Goal: Transaction & Acquisition: Purchase product/service

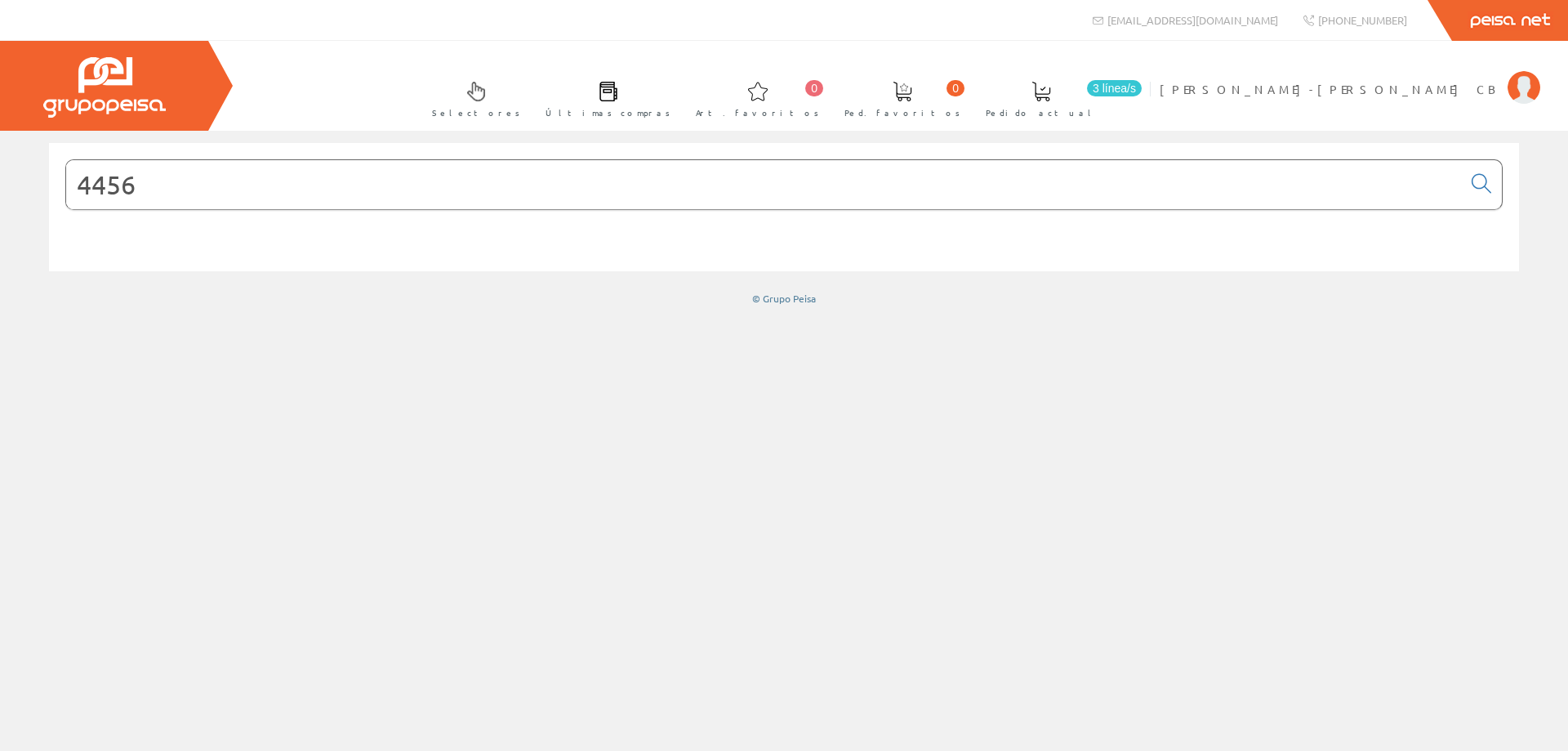
type input "4456"
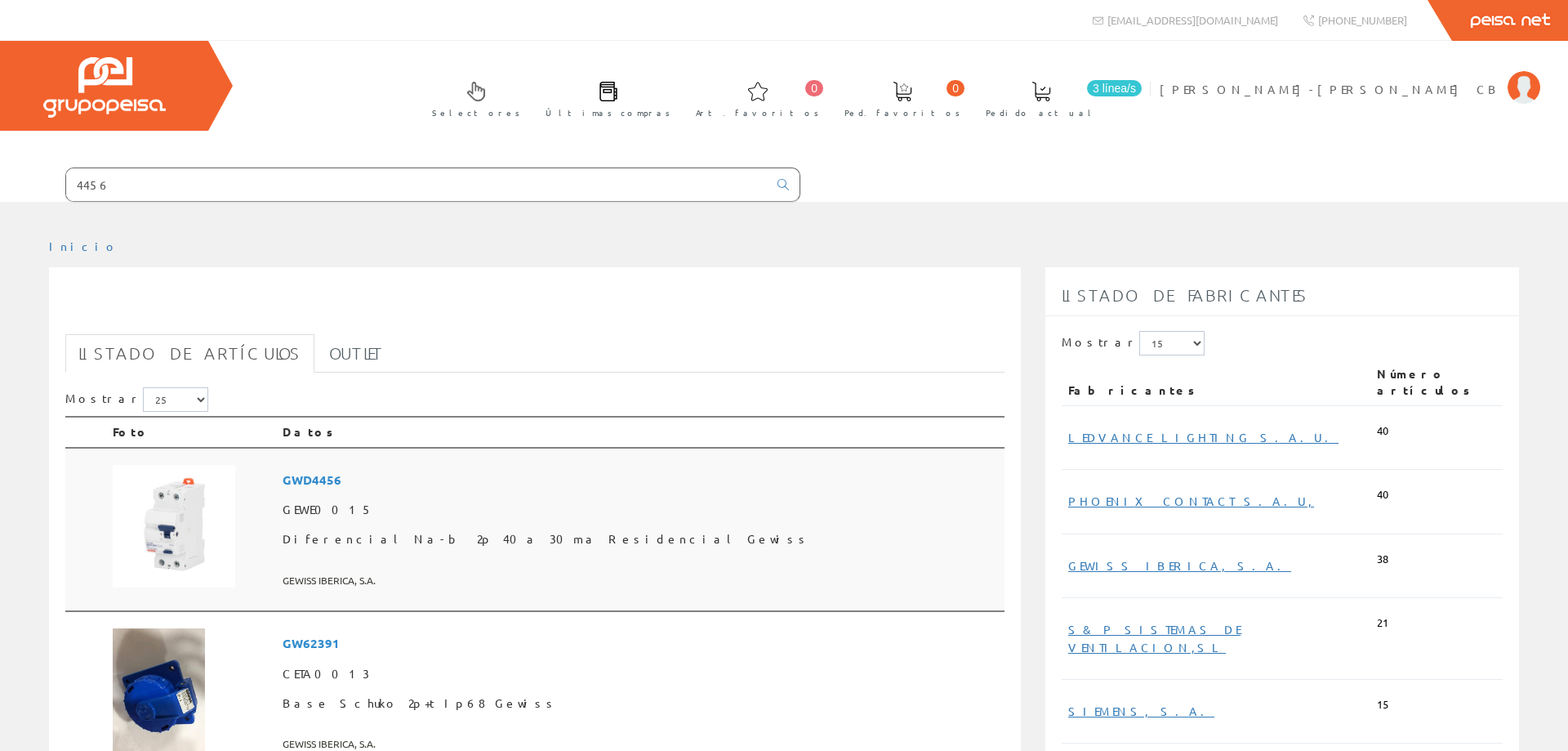
click at [184, 526] on img at bounding box center [174, 526] width 123 height 123
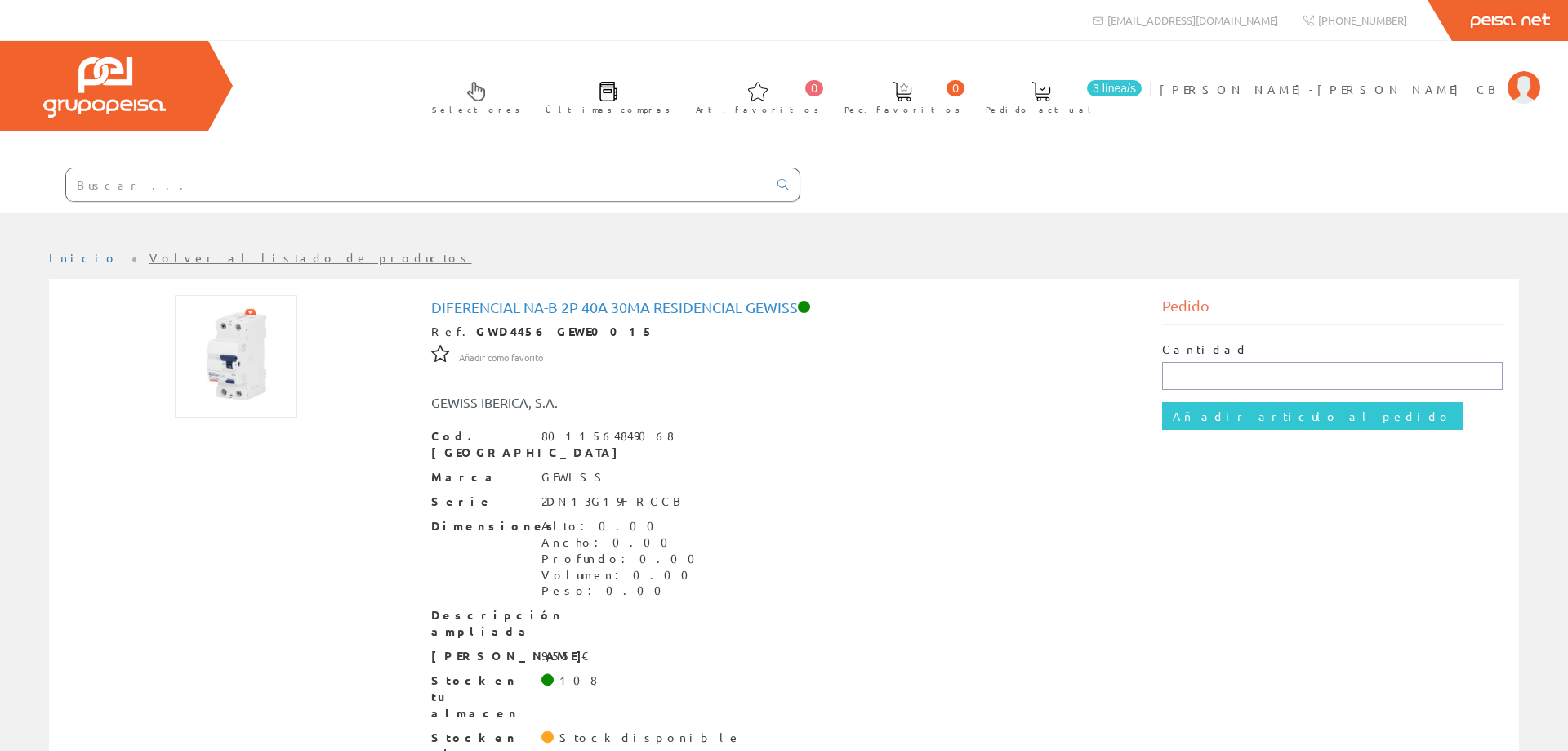
click at [1175, 376] on input "text" at bounding box center [1332, 376] width 341 height 28
type input "18"
click at [1162, 402] on input "Añadir artículo al pedido" at bounding box center [1312, 415] width 301 height 28
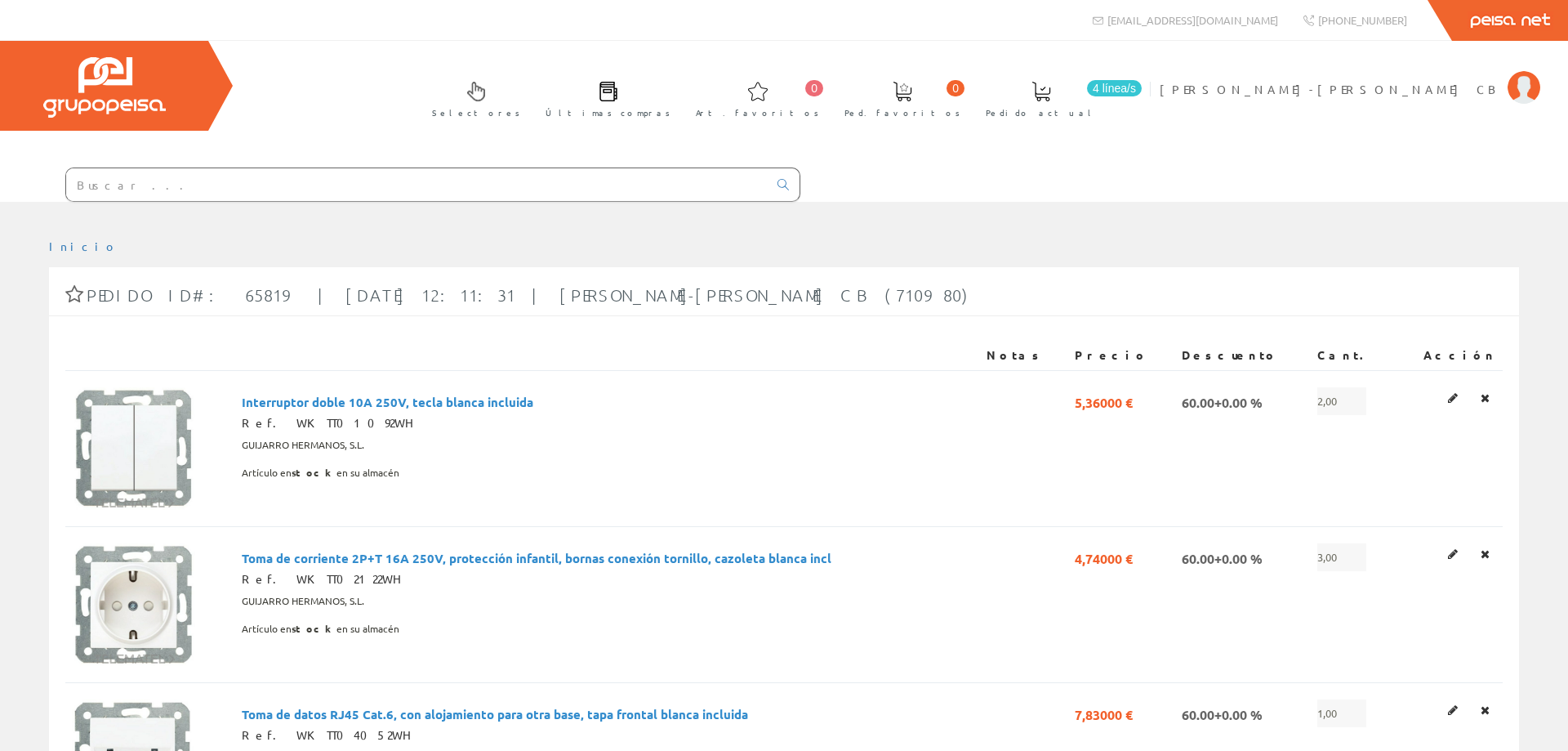
click at [1141, 86] on span "4 línea/s" at bounding box center [1114, 88] width 55 height 16
click at [1097, 113] on span "Pedido actual" at bounding box center [1041, 112] width 111 height 16
click at [111, 182] on input "text" at bounding box center [416, 185] width 701 height 33
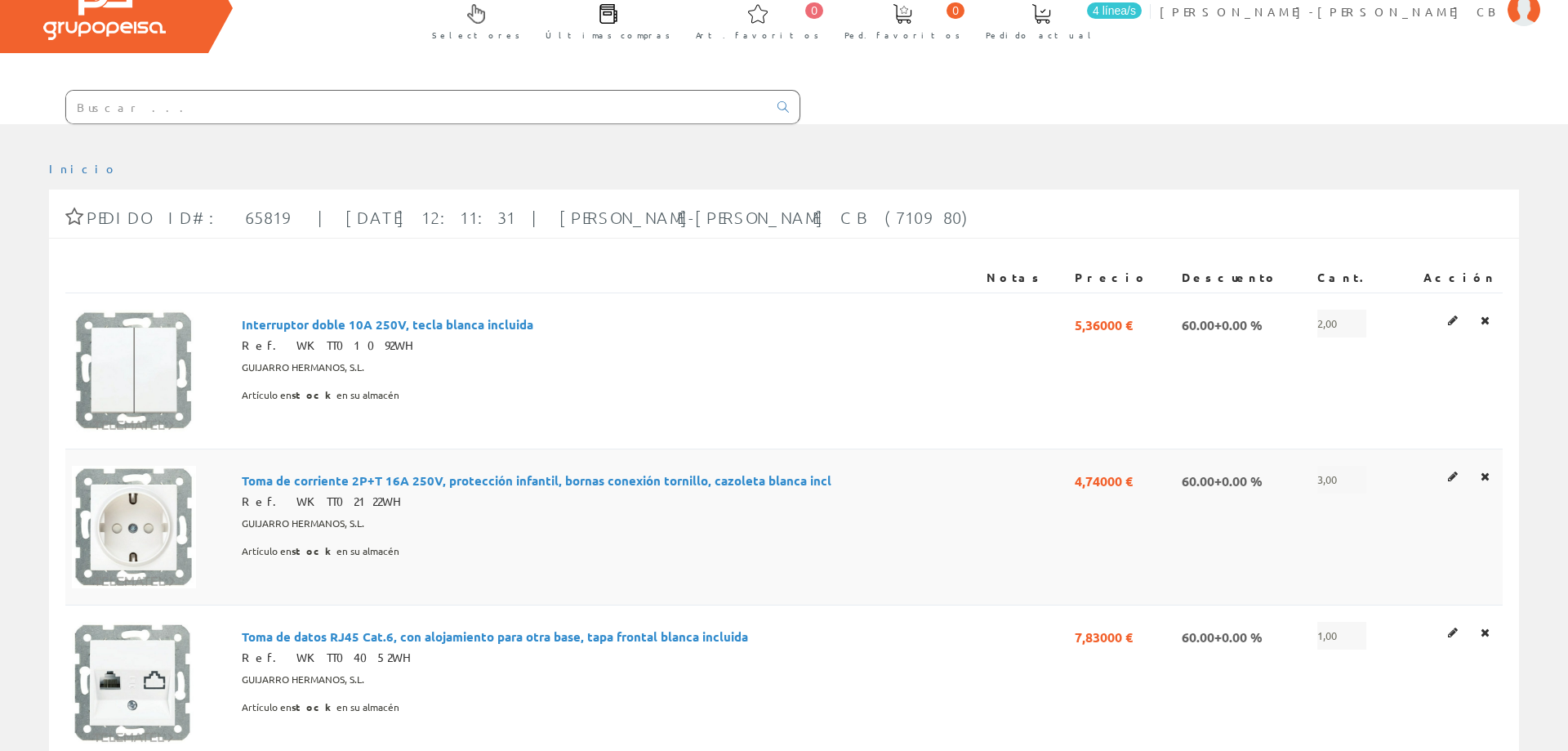
scroll to position [223, 0]
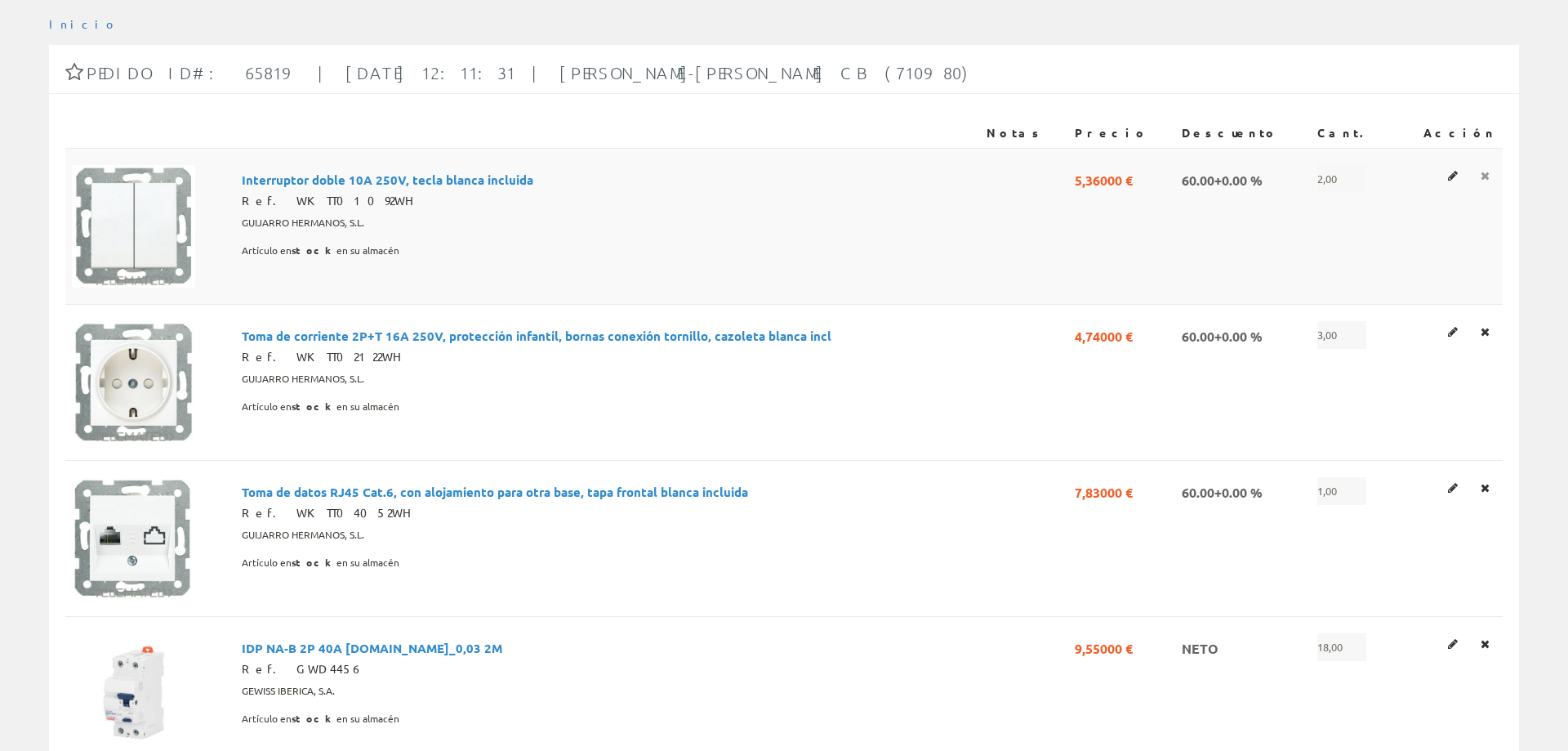
click at [1484, 178] on icon at bounding box center [1485, 176] width 9 height 12
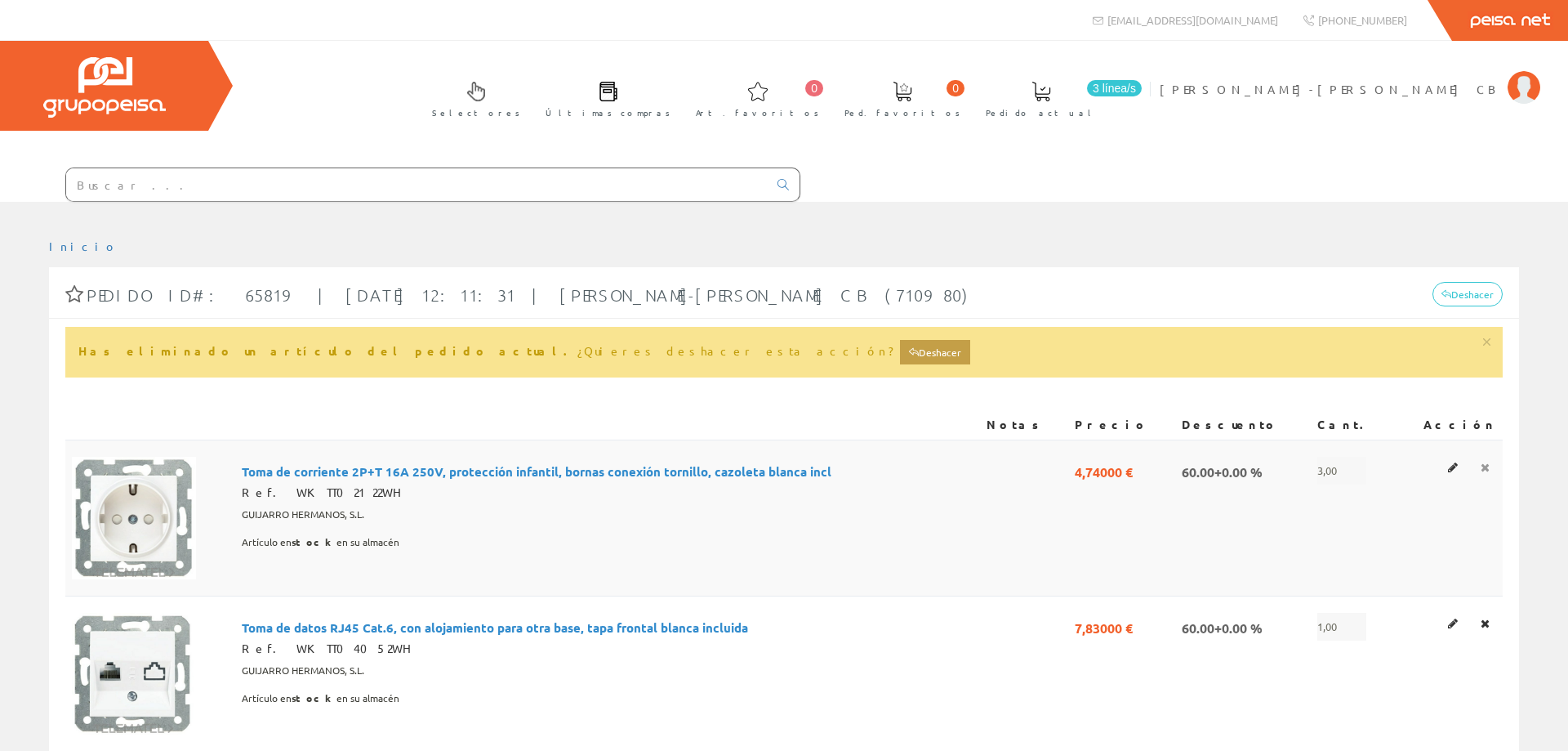
click at [1492, 465] on link at bounding box center [1485, 467] width 18 height 21
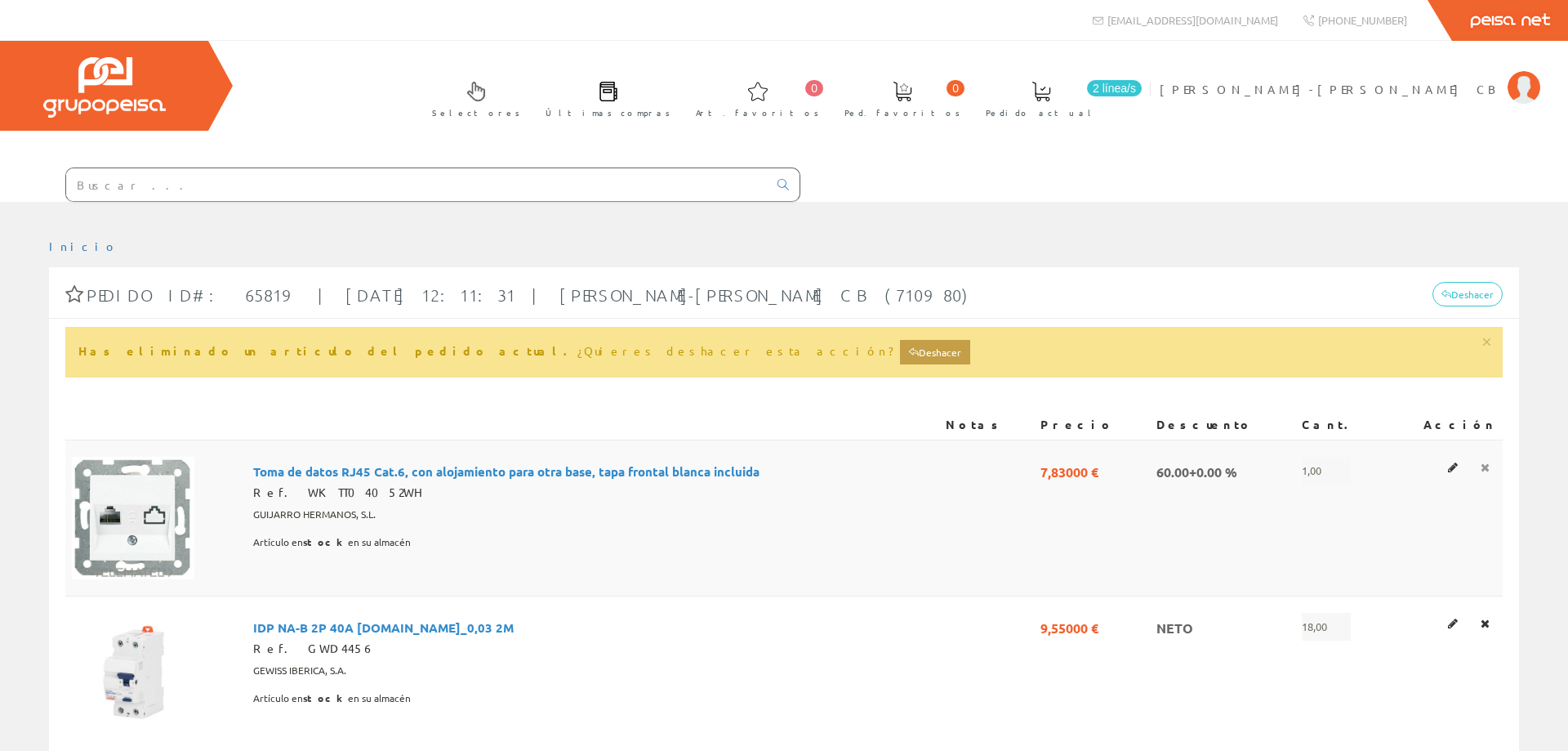
click at [1487, 465] on icon at bounding box center [1485, 467] width 9 height 12
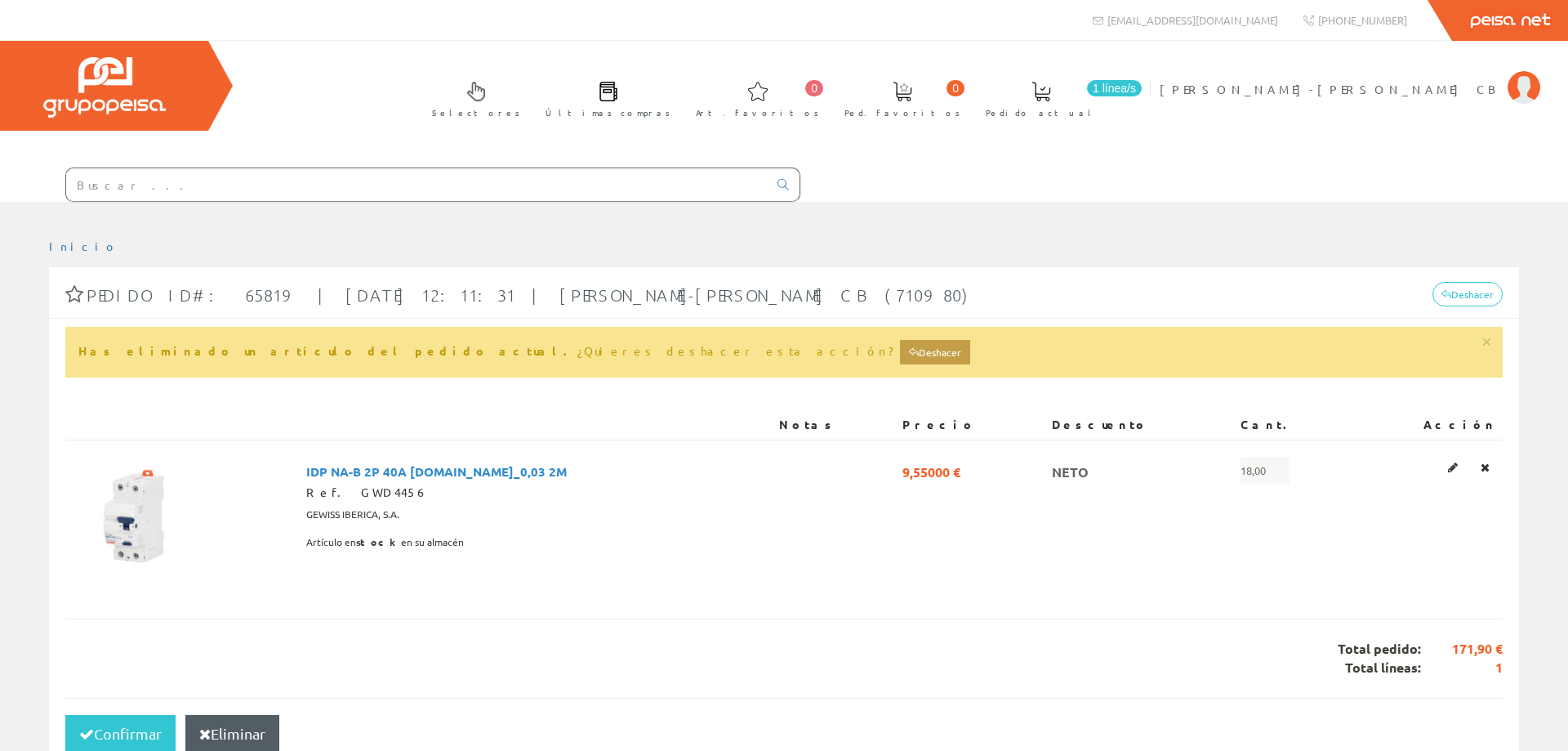
click at [106, 190] on input "text" at bounding box center [416, 185] width 701 height 33
click at [309, 193] on input "text" at bounding box center [416, 185] width 701 height 33
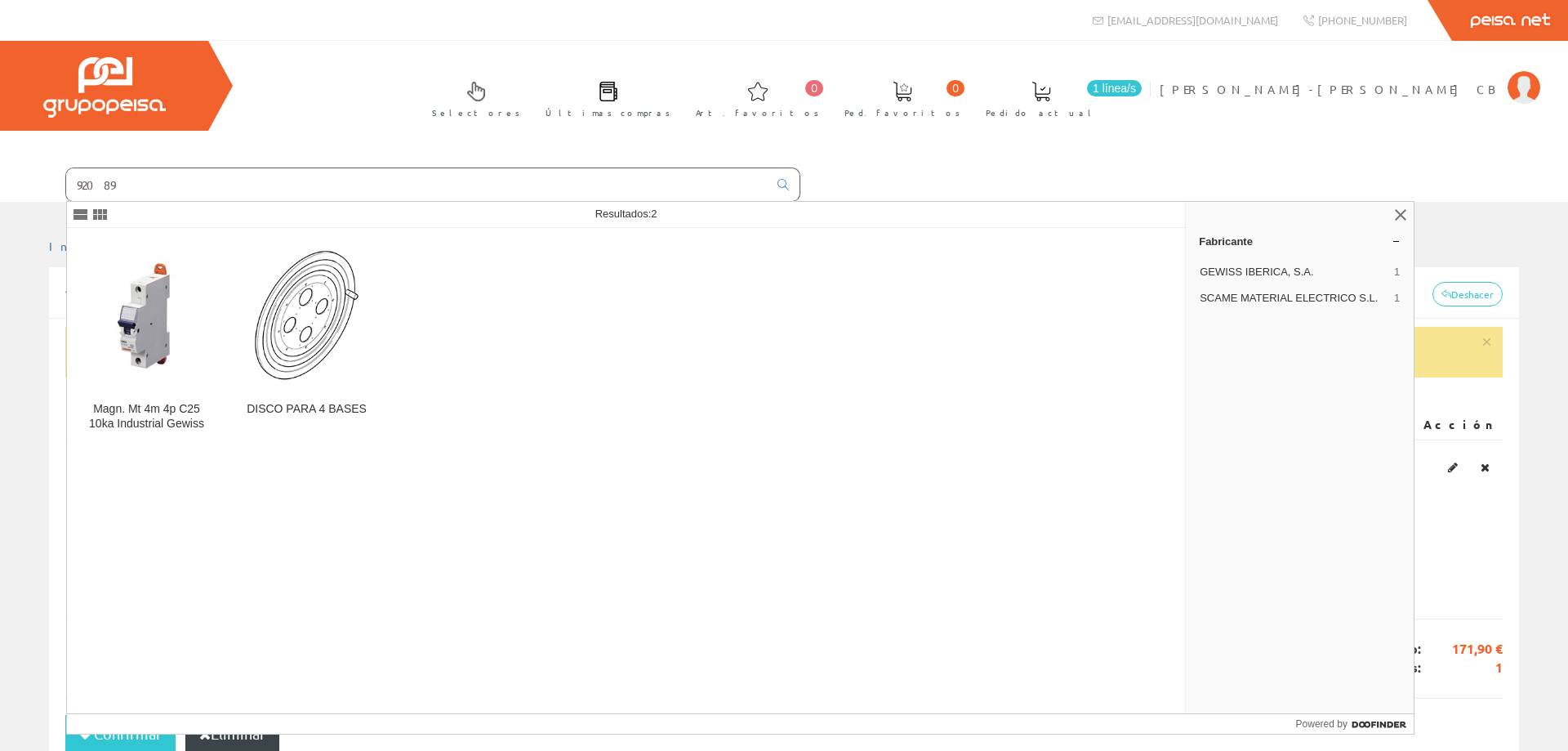
type input "92089"
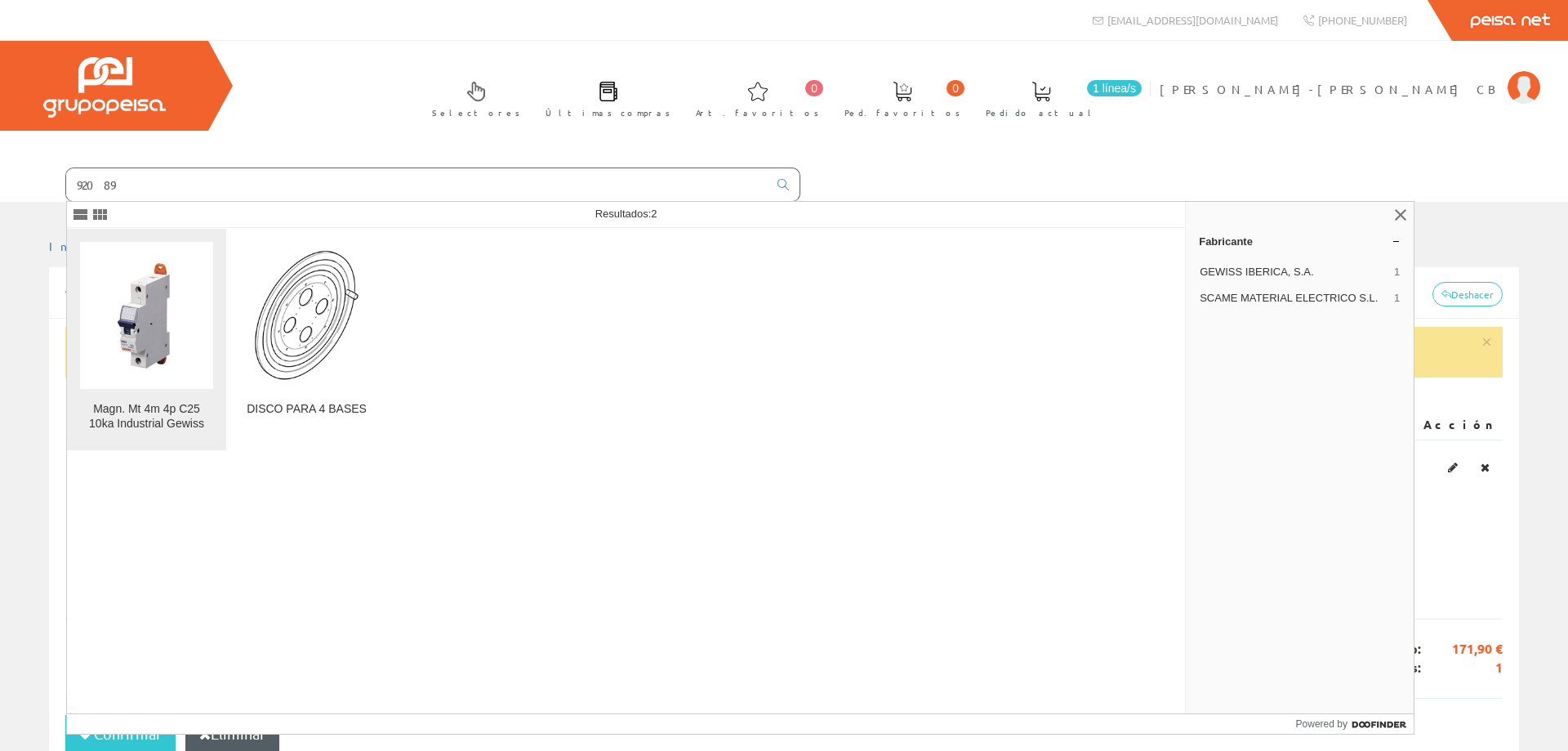
click at [160, 322] on img at bounding box center [146, 315] width 100 height 124
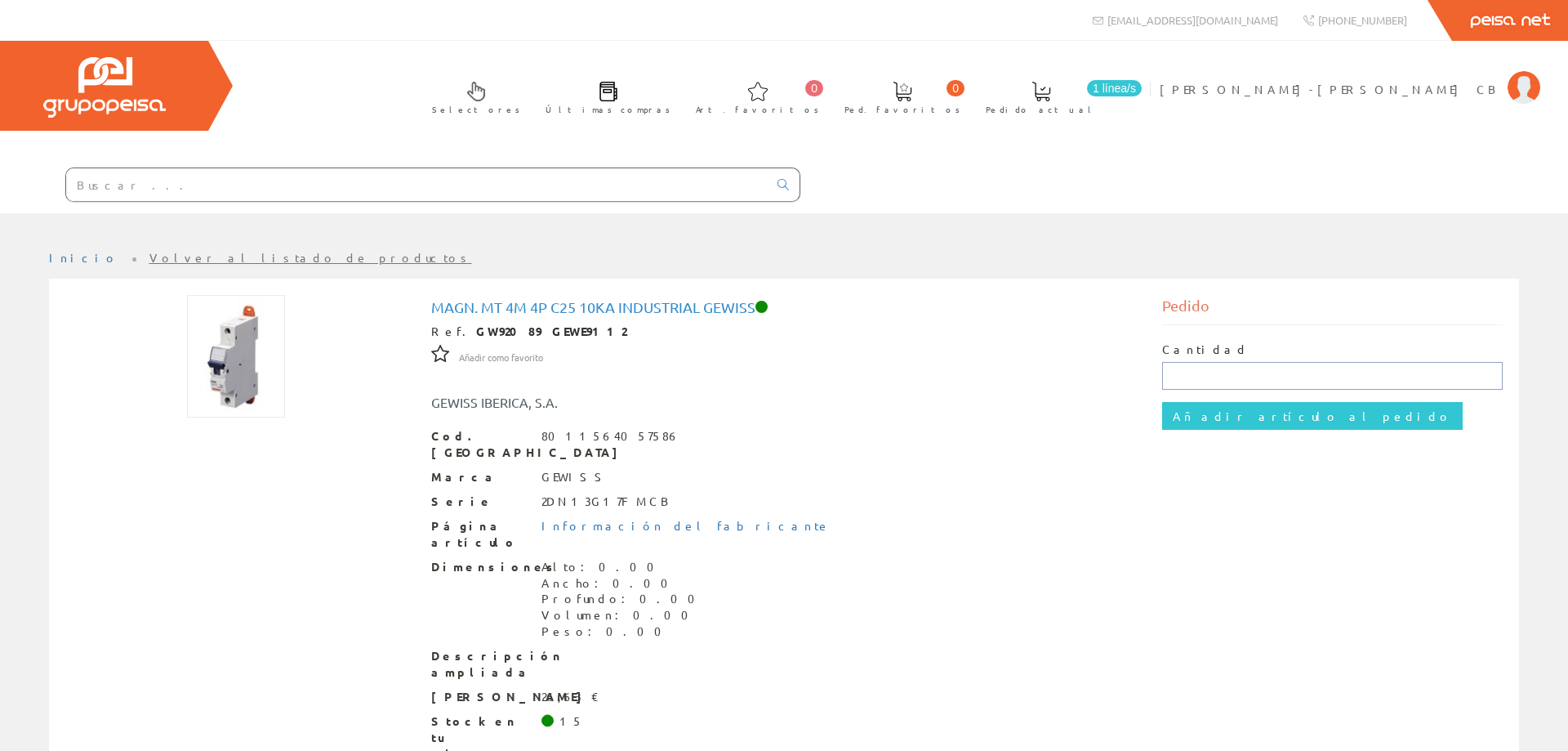
click at [1209, 376] on input "text" at bounding box center [1332, 376] width 341 height 28
type input "4"
click at [1240, 412] on input "Añadir artículo al pedido" at bounding box center [1312, 415] width 301 height 28
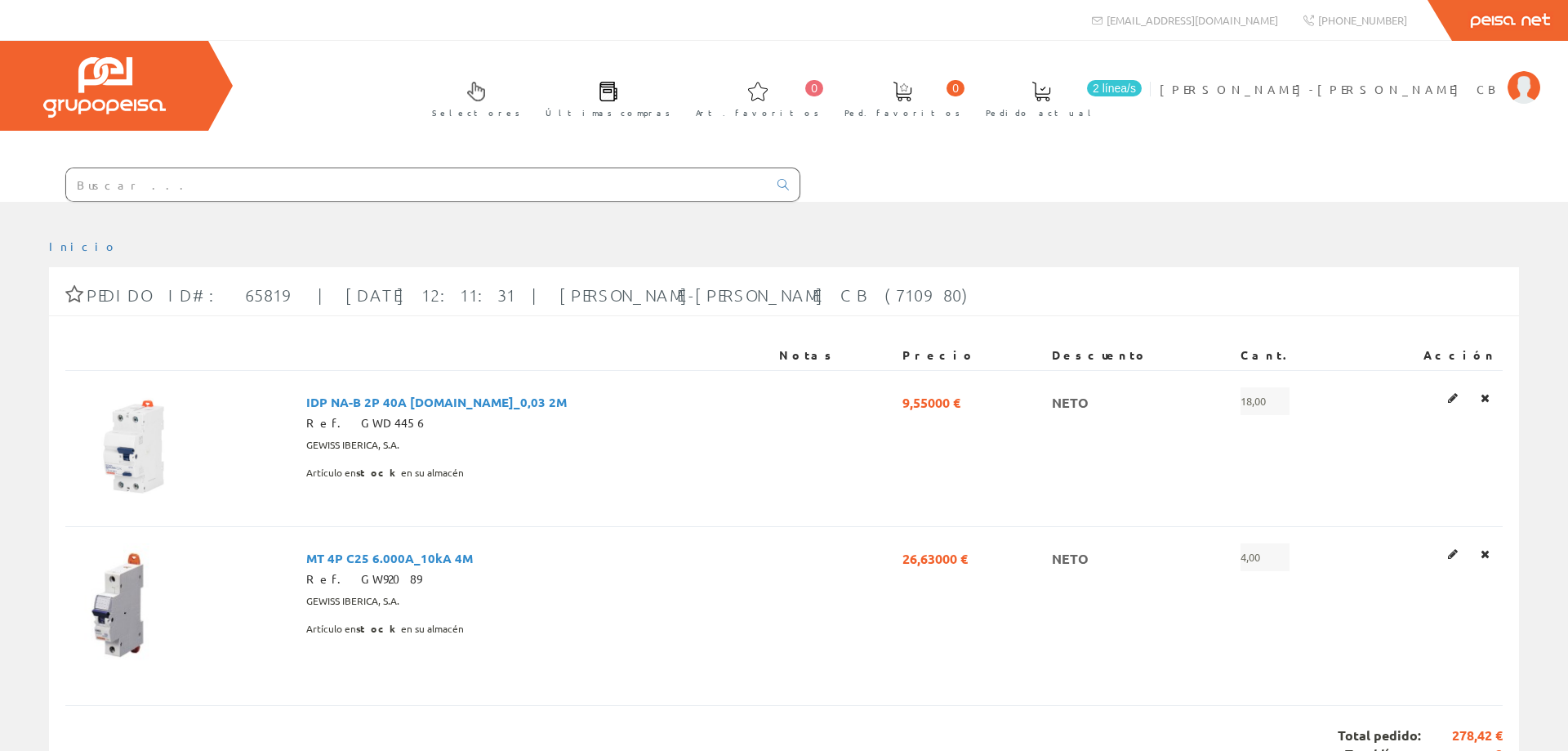
click at [124, 184] on input "text" at bounding box center [416, 185] width 701 height 33
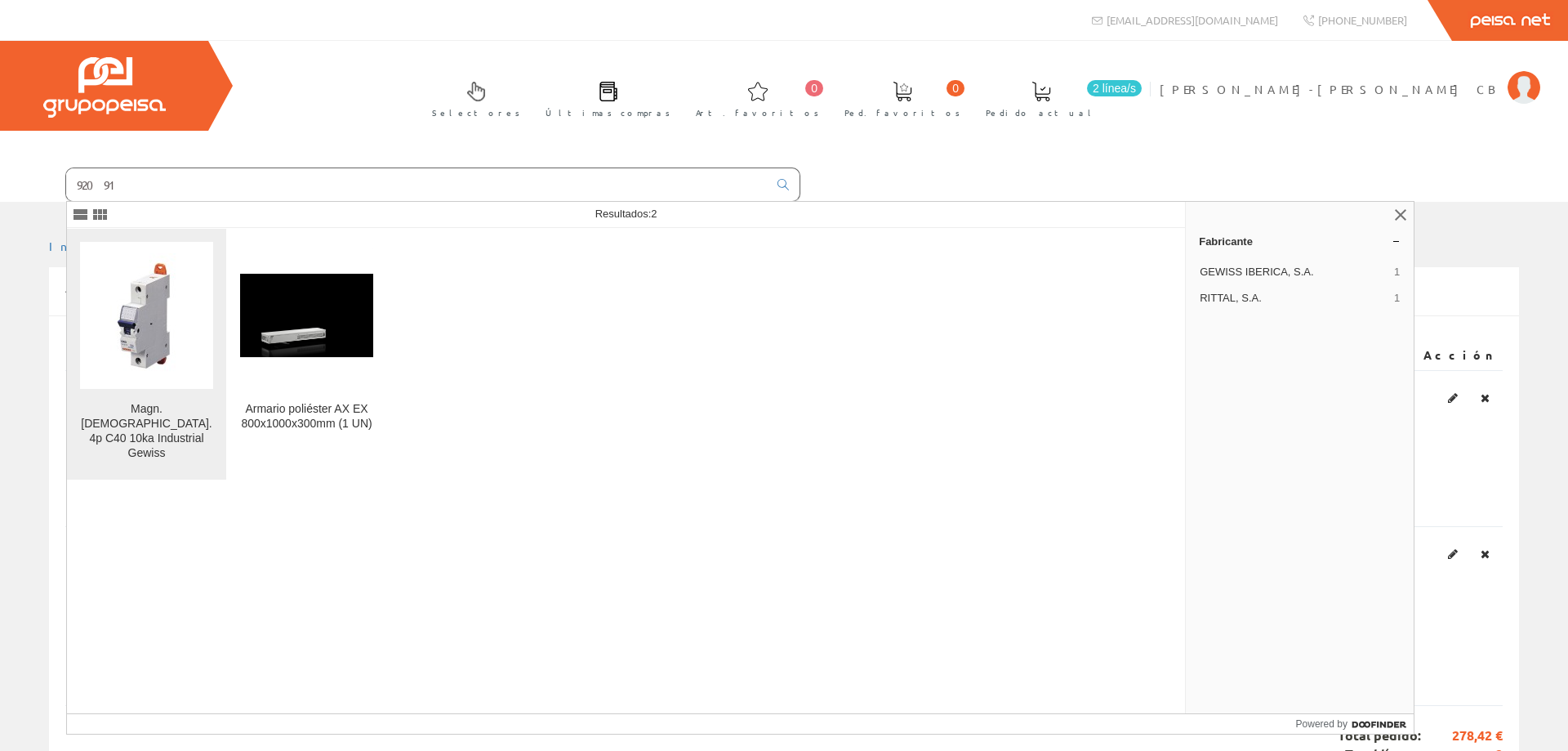
type input "92091"
click at [123, 315] on img at bounding box center [146, 315] width 100 height 124
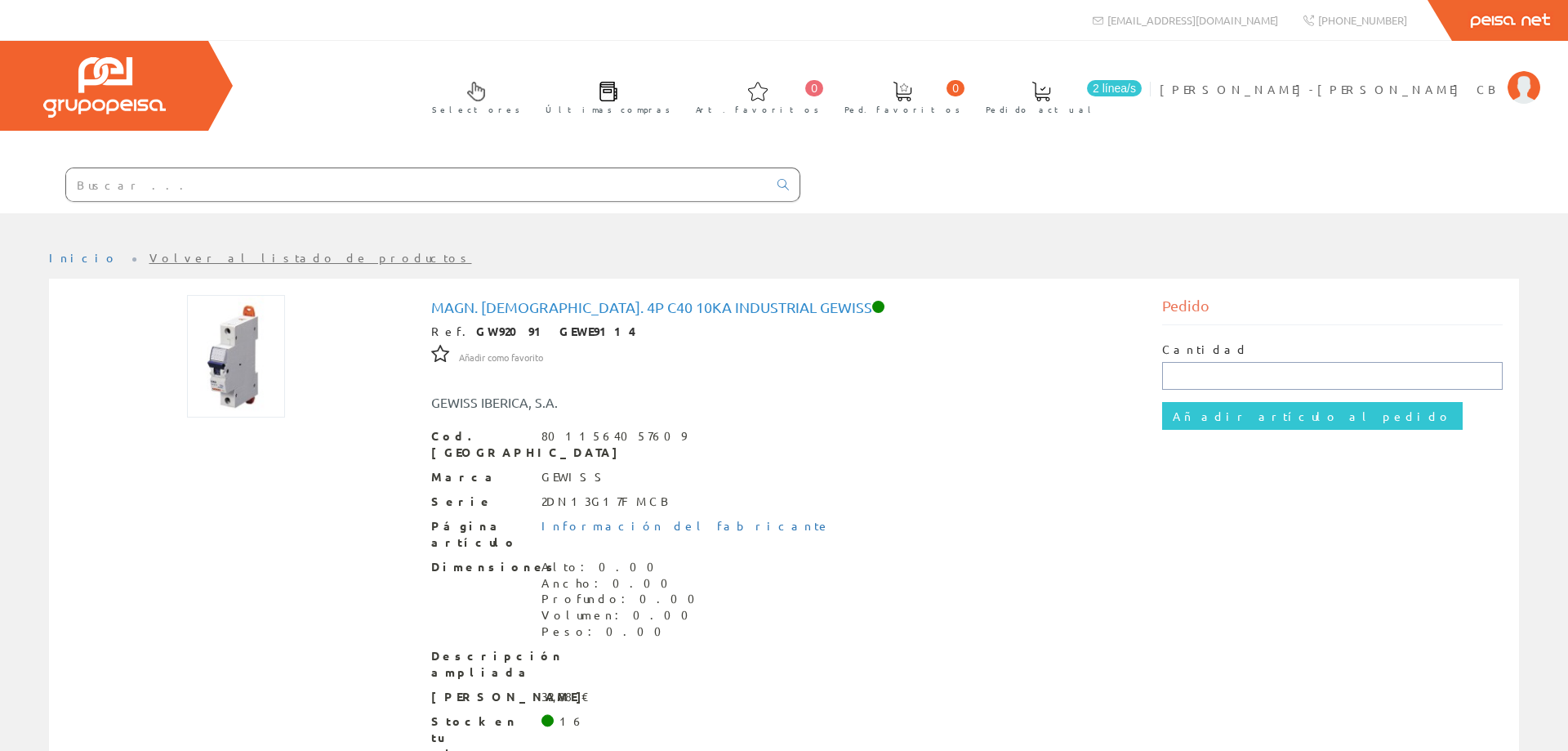
click at [1177, 377] on input "text" at bounding box center [1332, 376] width 341 height 28
type input "3"
click at [1162, 402] on input "Añadir artículo al pedido" at bounding box center [1312, 415] width 301 height 28
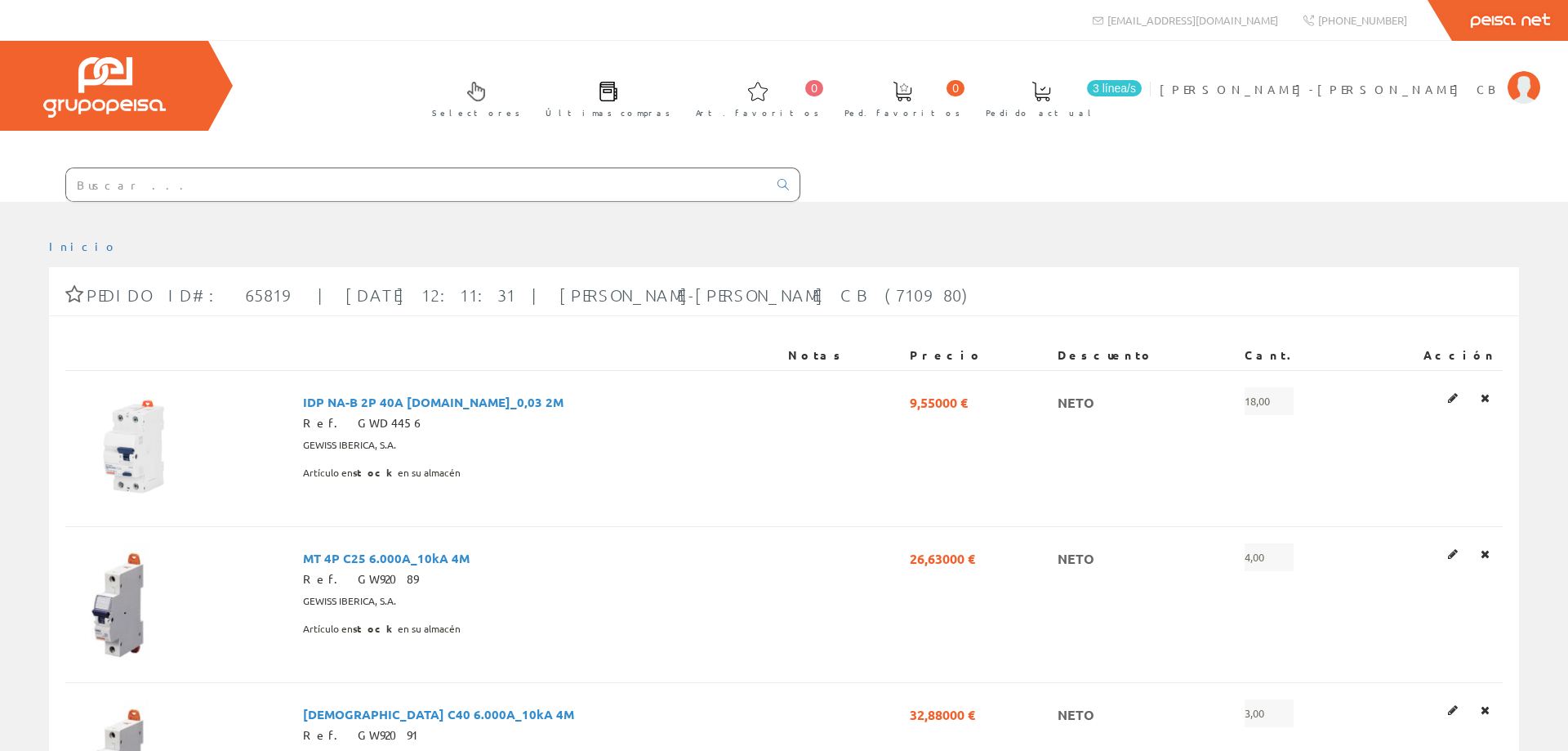
click at [96, 186] on input "text" at bounding box center [416, 185] width 701 height 33
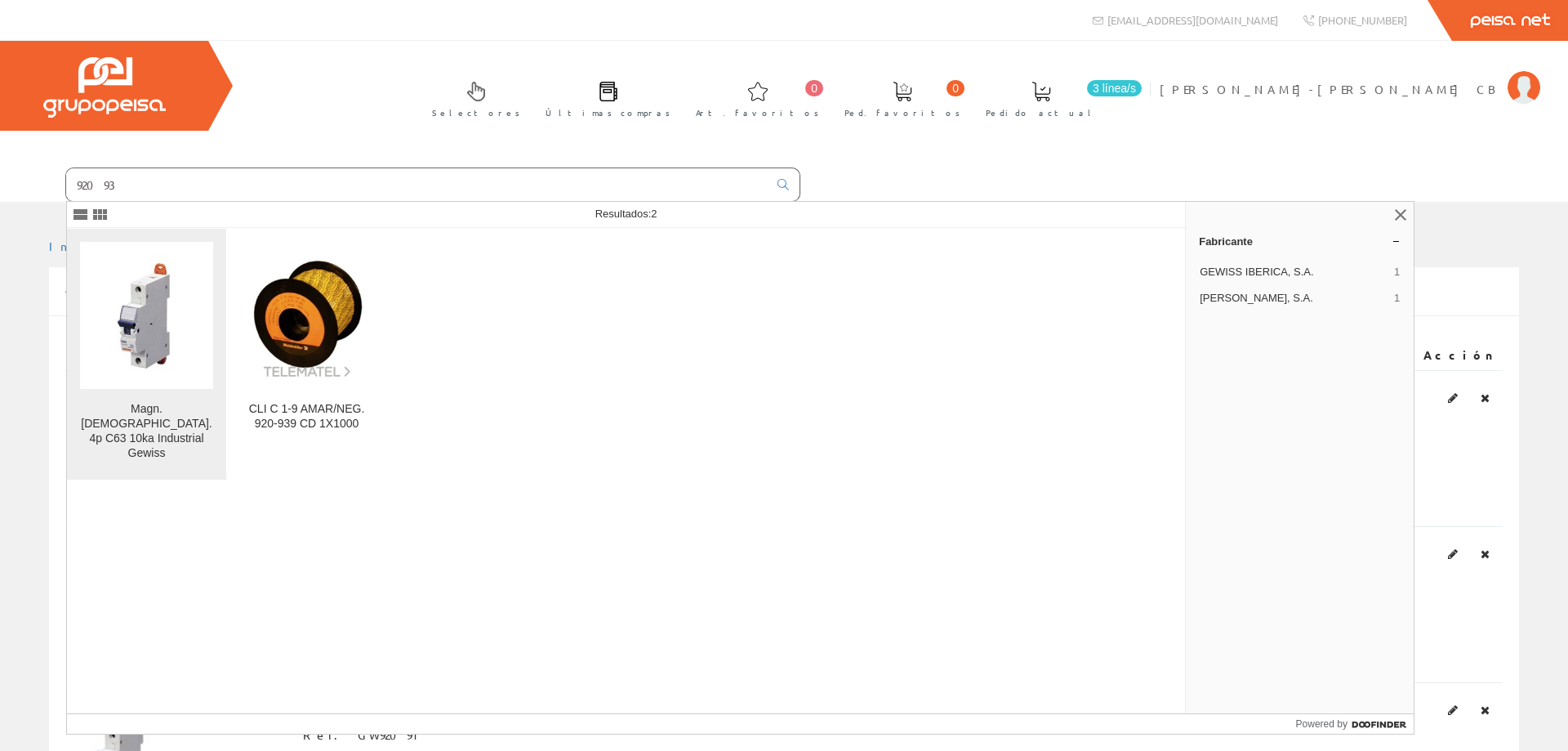
type input "92093"
click at [141, 312] on img at bounding box center [146, 315] width 100 height 124
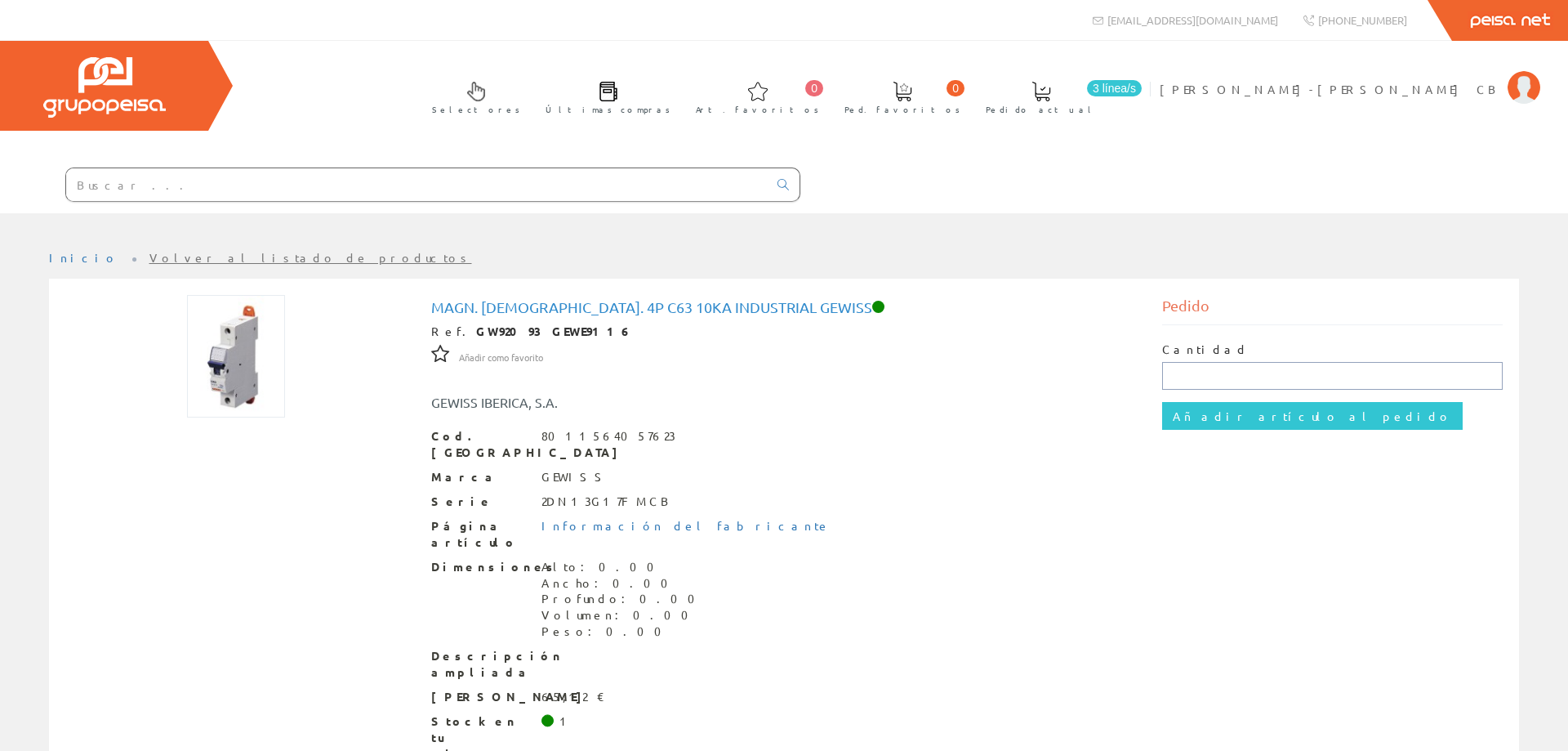
click at [1182, 376] on input "text" at bounding box center [1332, 376] width 341 height 28
type input "3"
click at [1198, 411] on input "Añadir artículo al pedido" at bounding box center [1312, 415] width 301 height 28
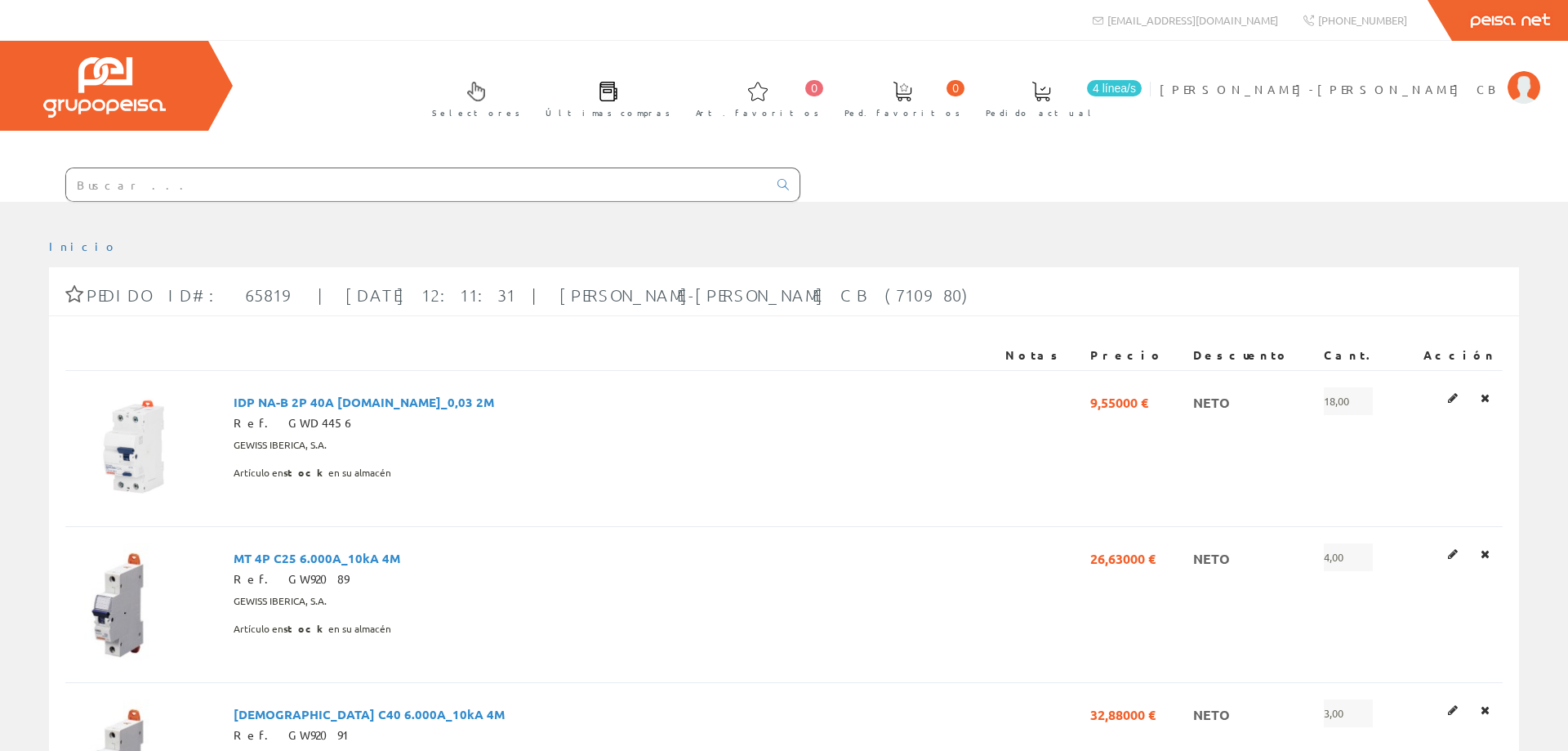
click at [155, 194] on input "text" at bounding box center [416, 185] width 701 height 33
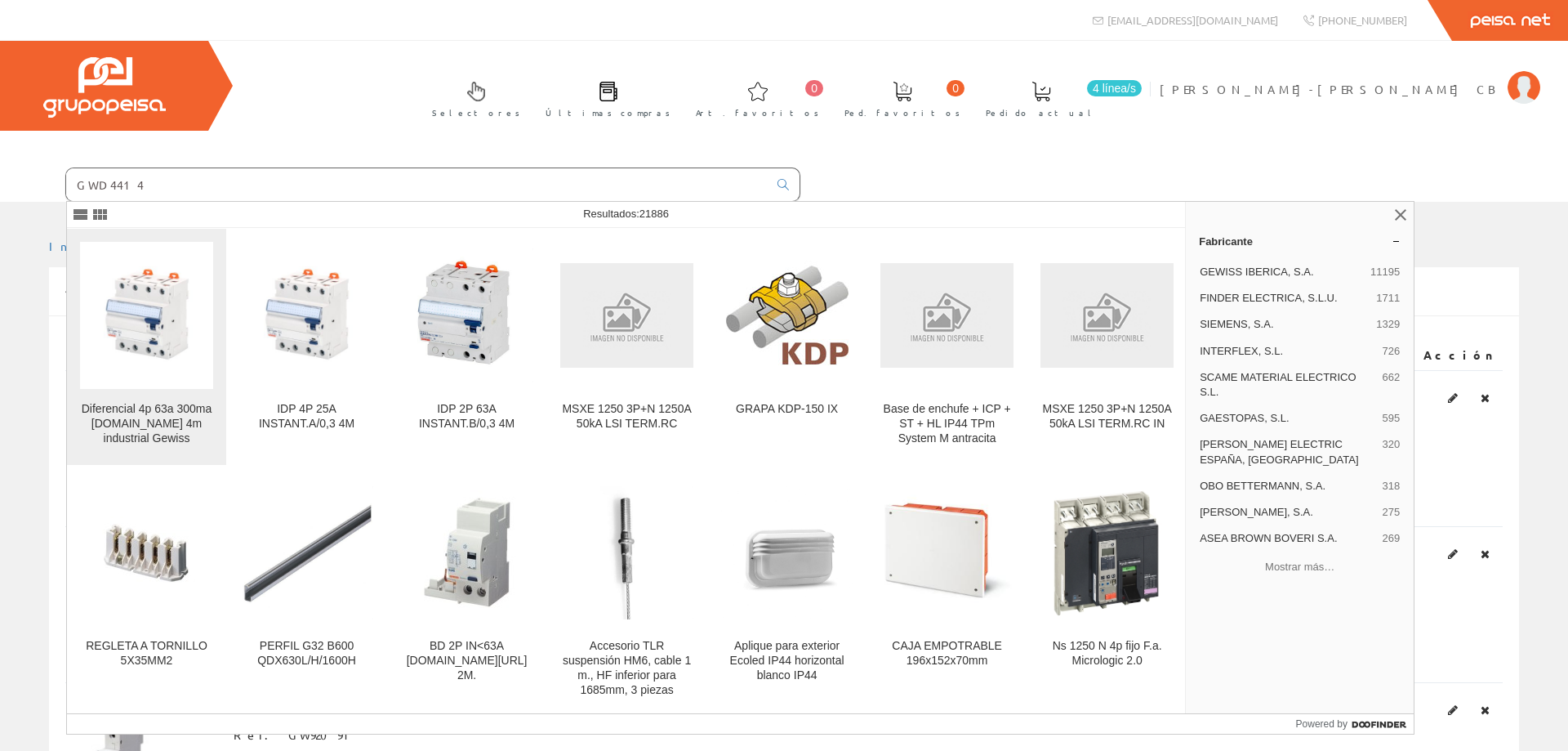
type input "GWD4414"
click at [126, 300] on img at bounding box center [147, 315] width 133 height 134
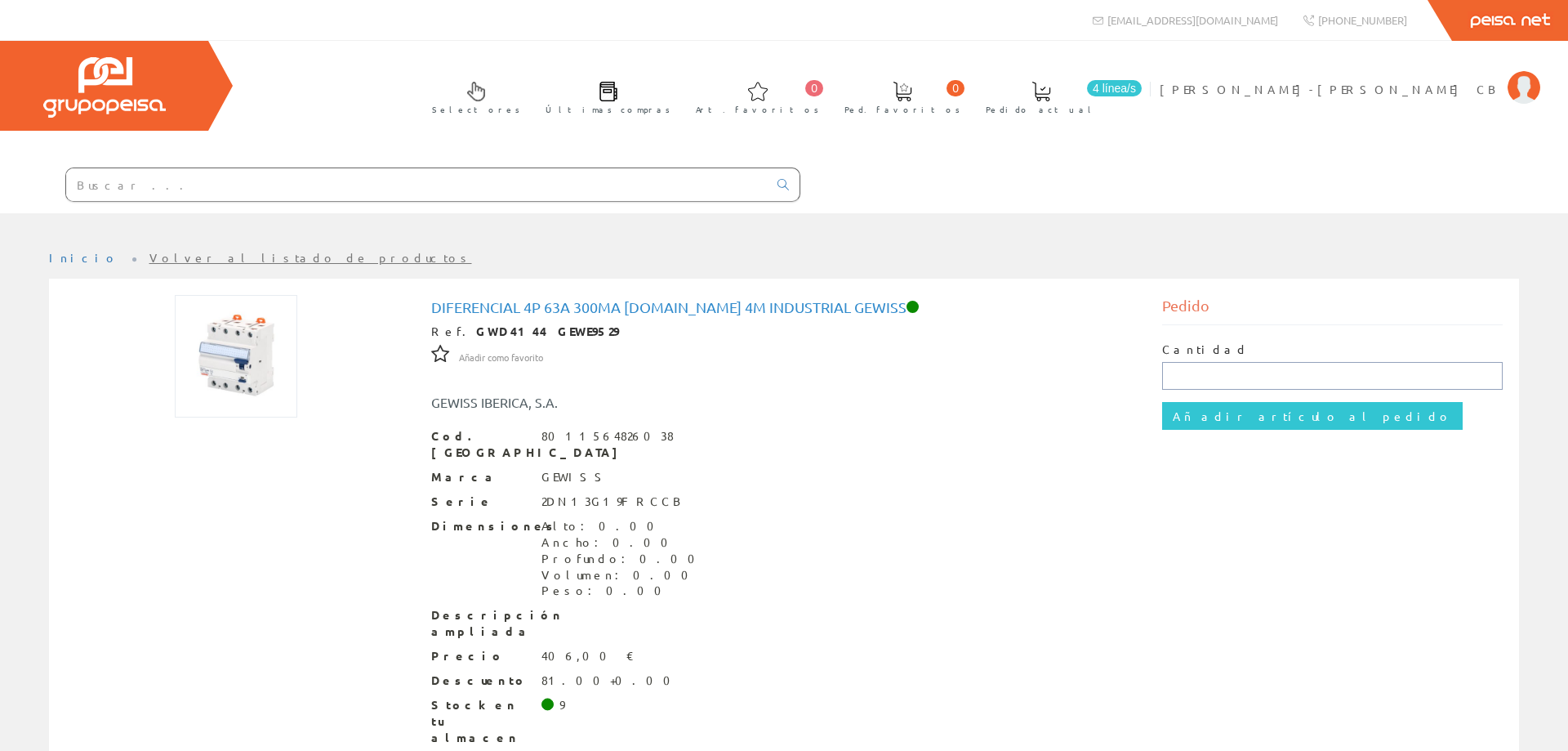
click at [1184, 376] on input "text" at bounding box center [1332, 376] width 341 height 28
type input "2"
click at [1211, 415] on input "Añadir artículo al pedido" at bounding box center [1312, 415] width 301 height 28
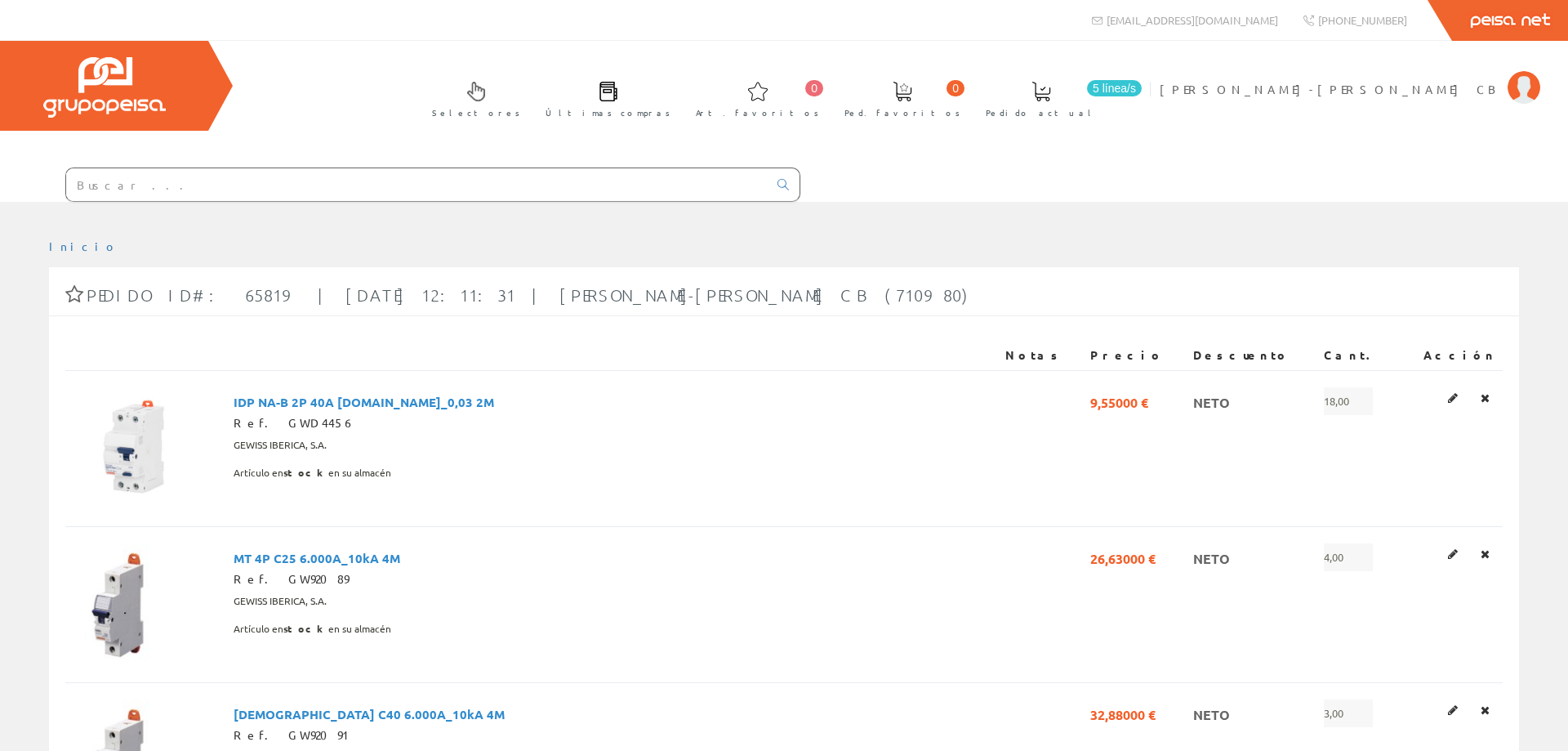
click at [232, 182] on input "text" at bounding box center [416, 185] width 701 height 33
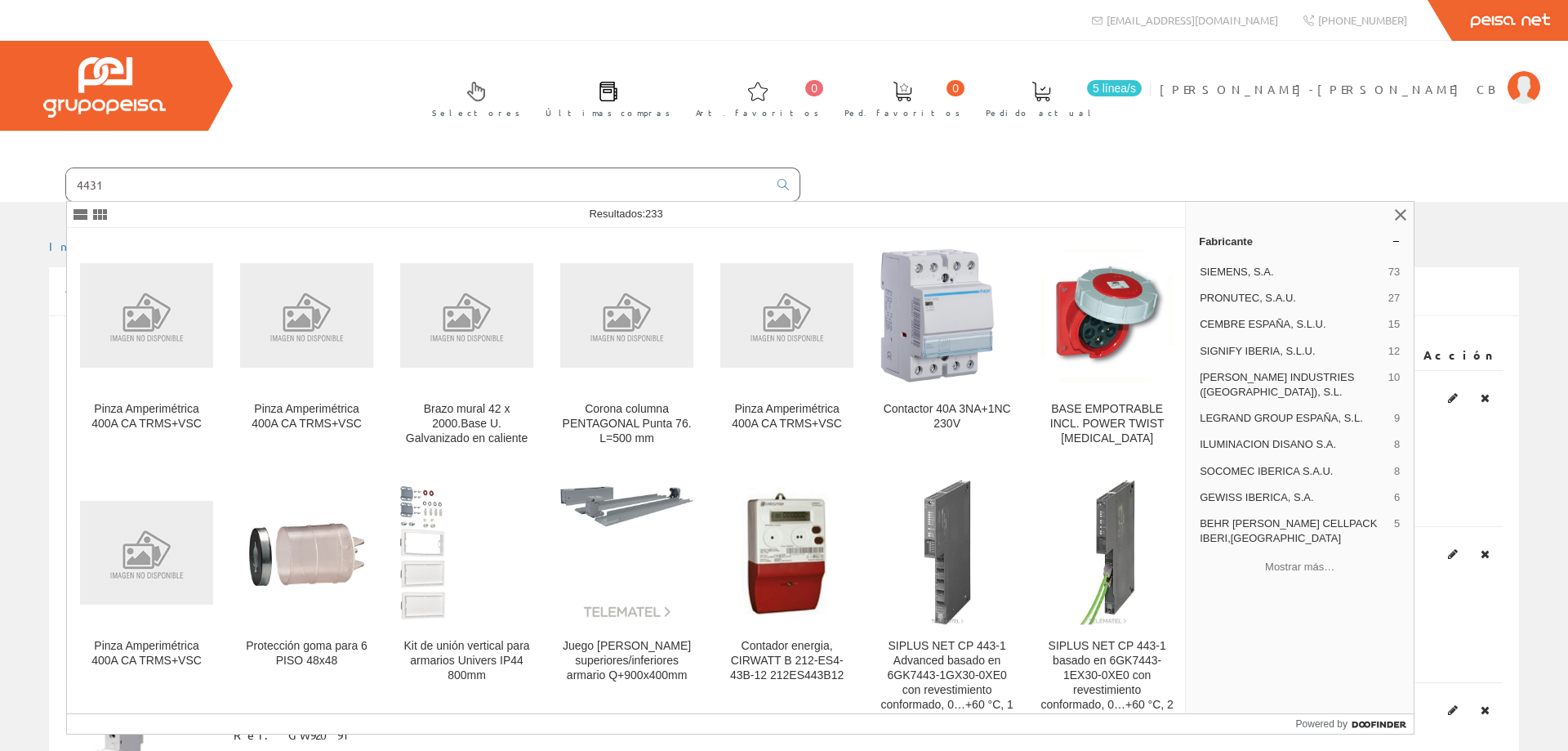
type input "4431"
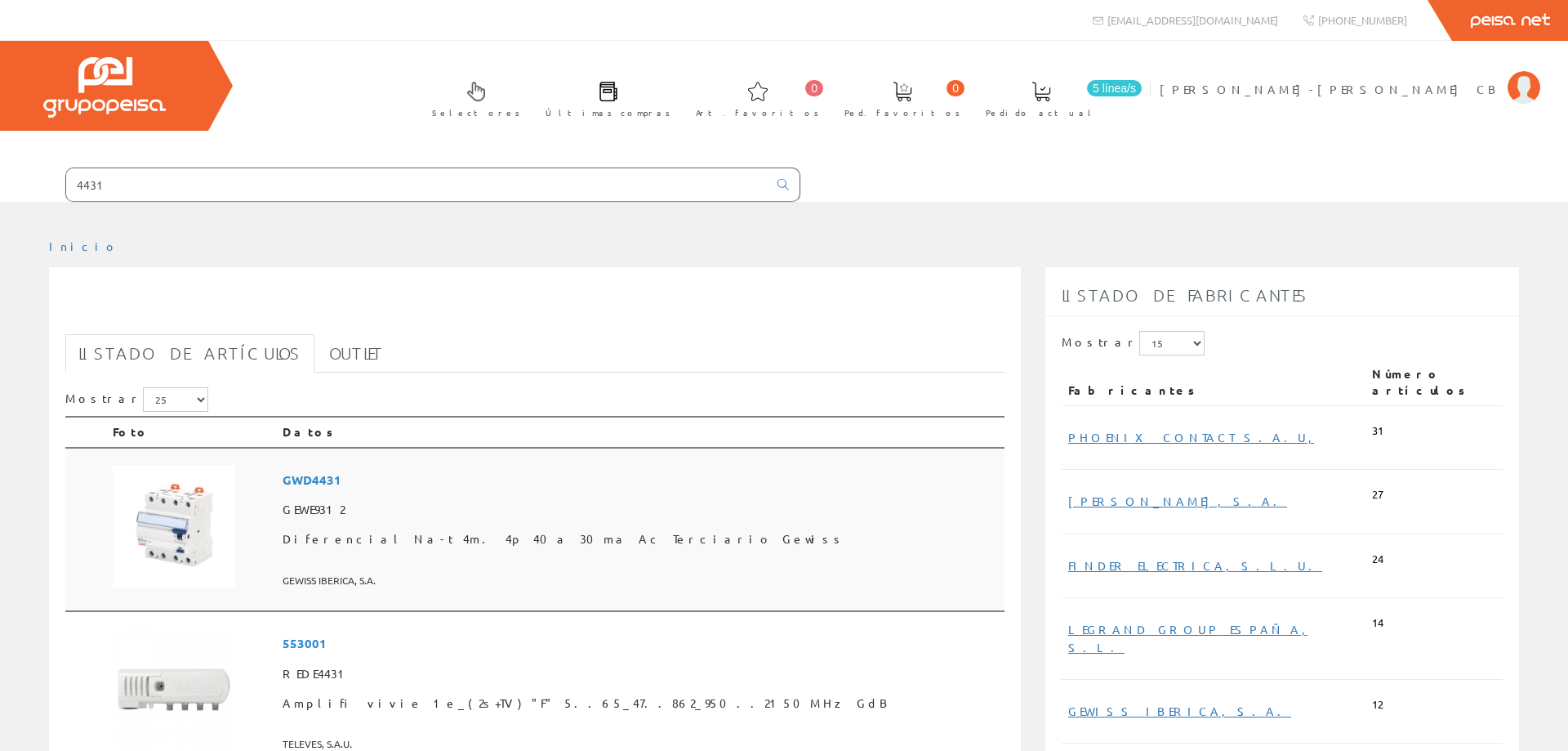
click at [192, 504] on img at bounding box center [174, 526] width 123 height 123
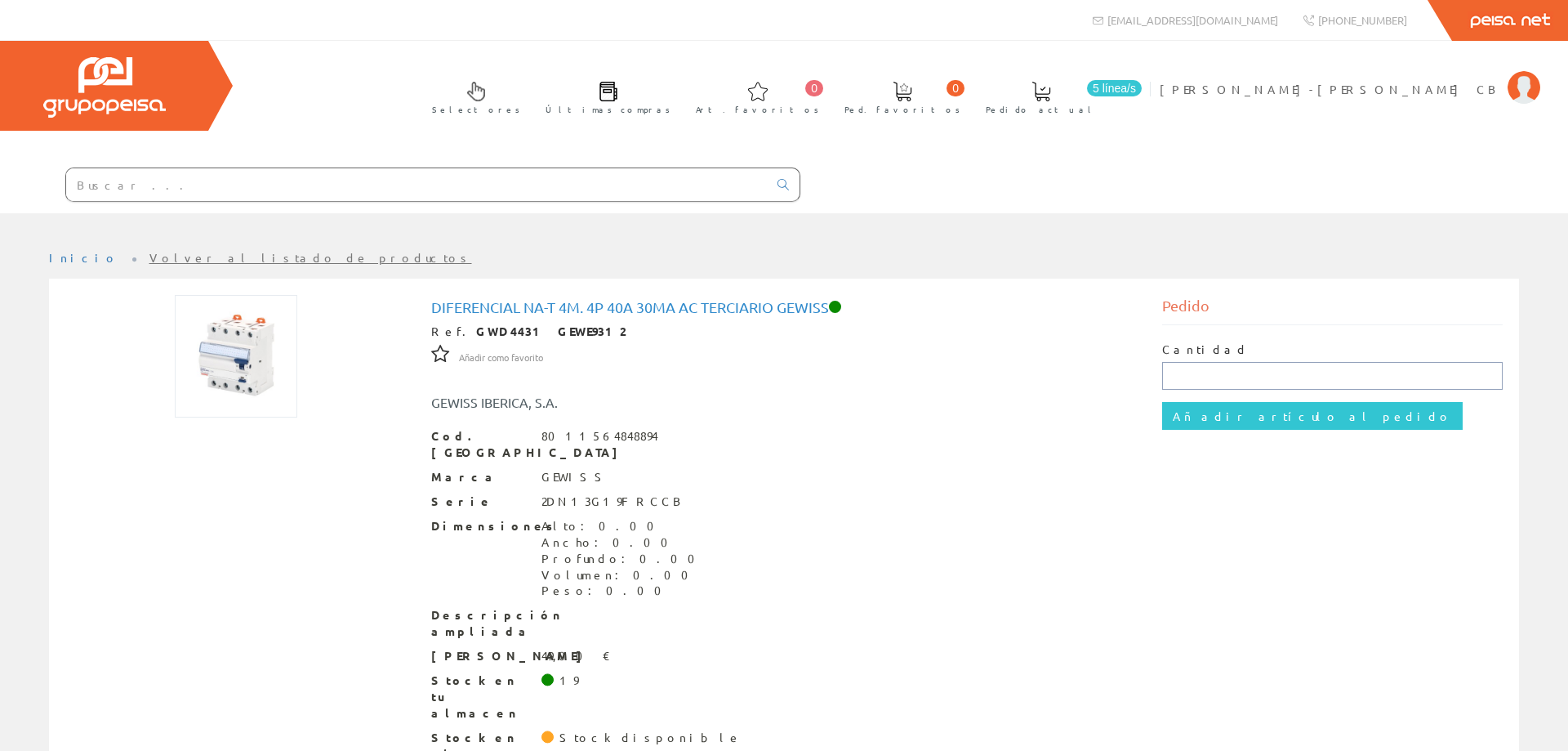
click at [1197, 379] on input "text" at bounding box center [1332, 376] width 341 height 28
type input "6"
click at [1225, 412] on input "Añadir artículo al pedido" at bounding box center [1312, 415] width 301 height 28
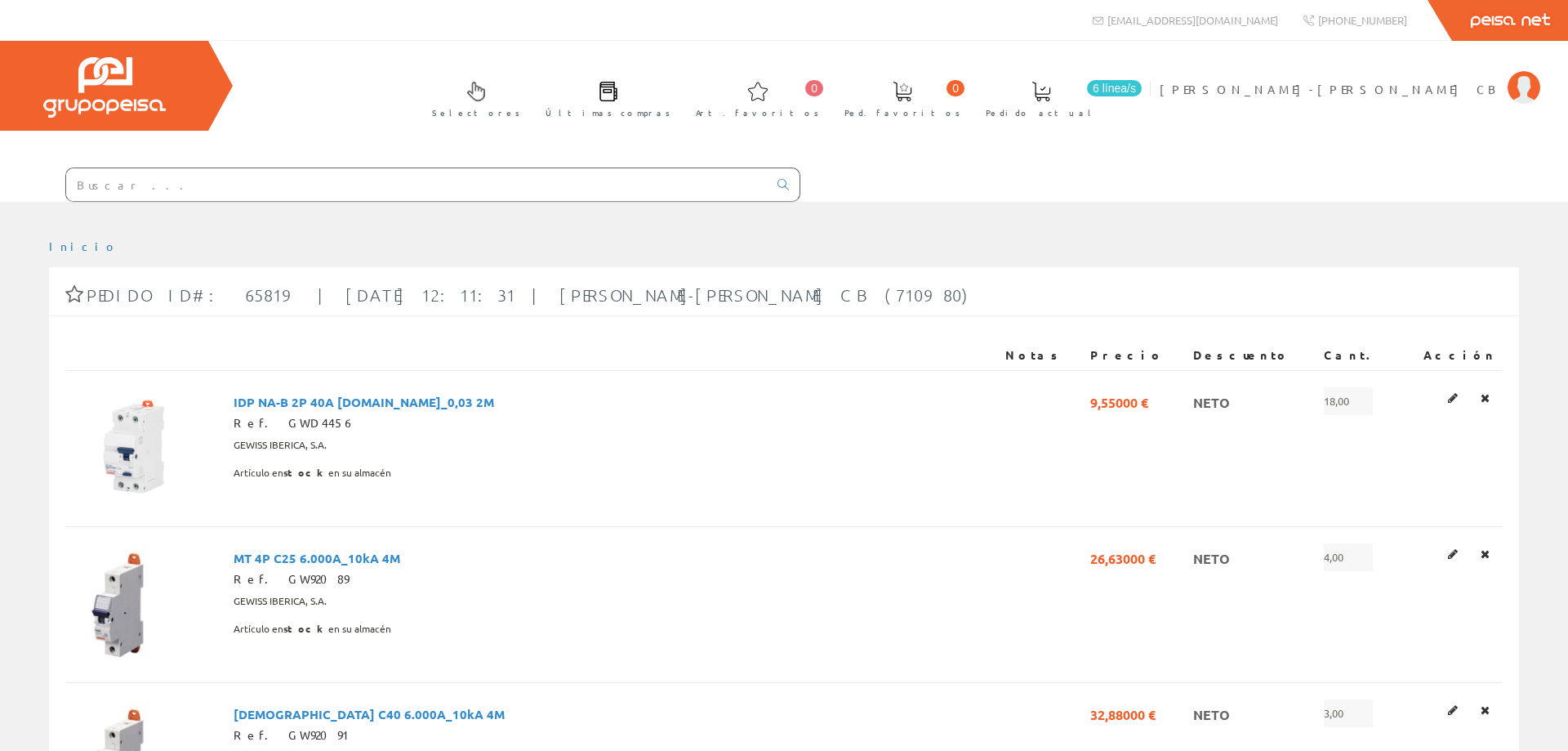
click at [164, 178] on input "text" at bounding box center [416, 185] width 701 height 33
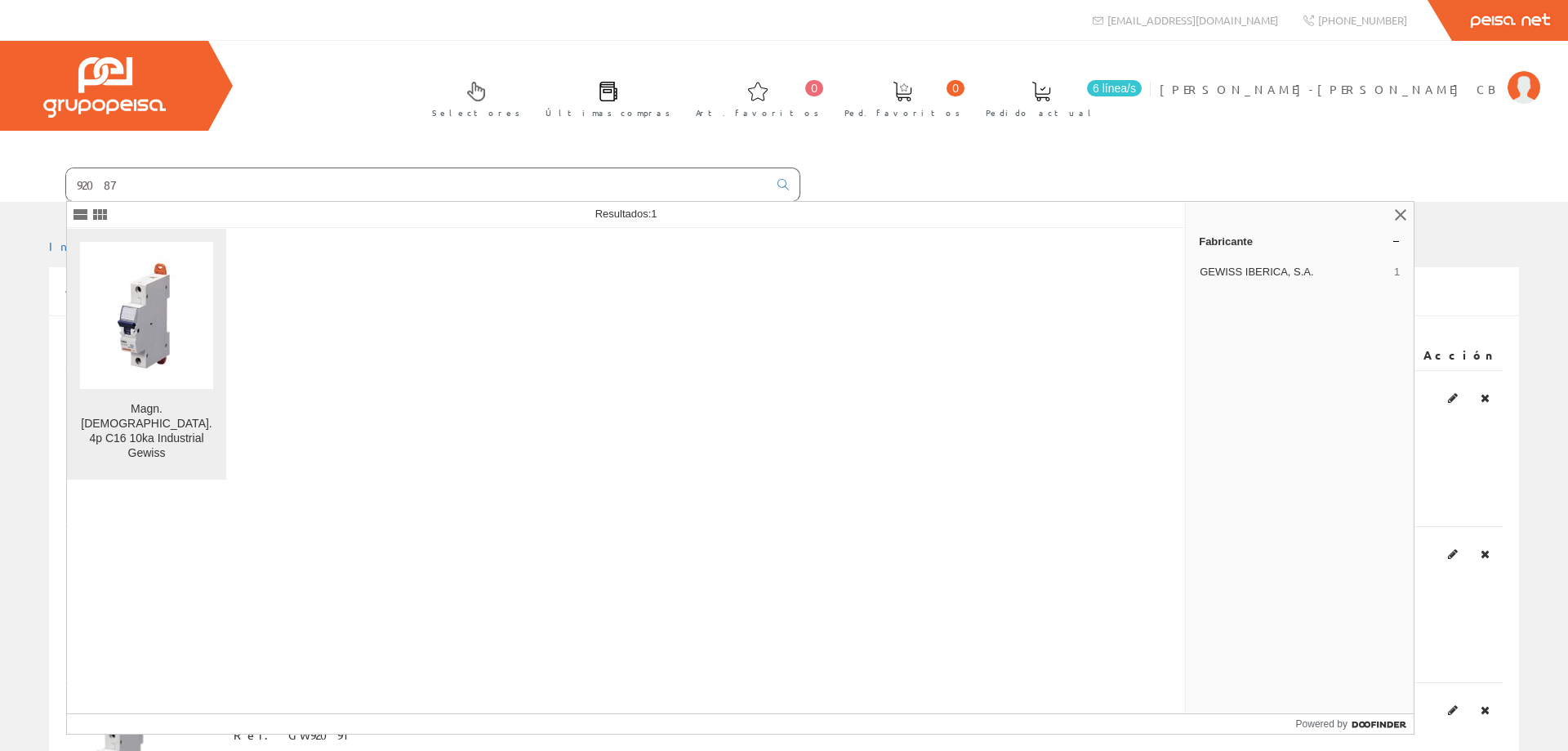
type input "92087"
click at [139, 330] on img at bounding box center [146, 315] width 100 height 124
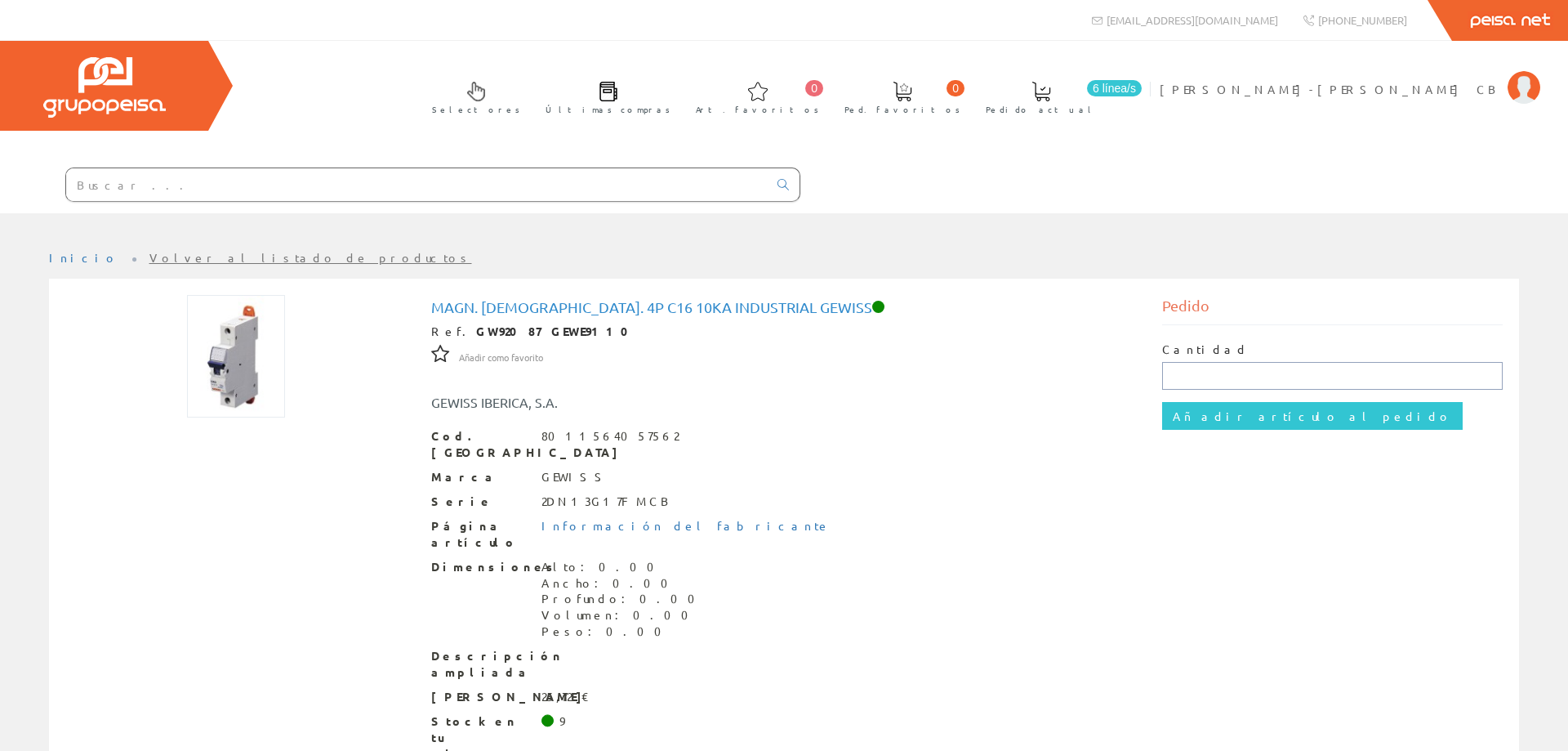
click at [1187, 365] on input "text" at bounding box center [1332, 376] width 341 height 28
type input "8"
click at [1206, 419] on input "Añadir artículo al pedido" at bounding box center [1312, 415] width 301 height 28
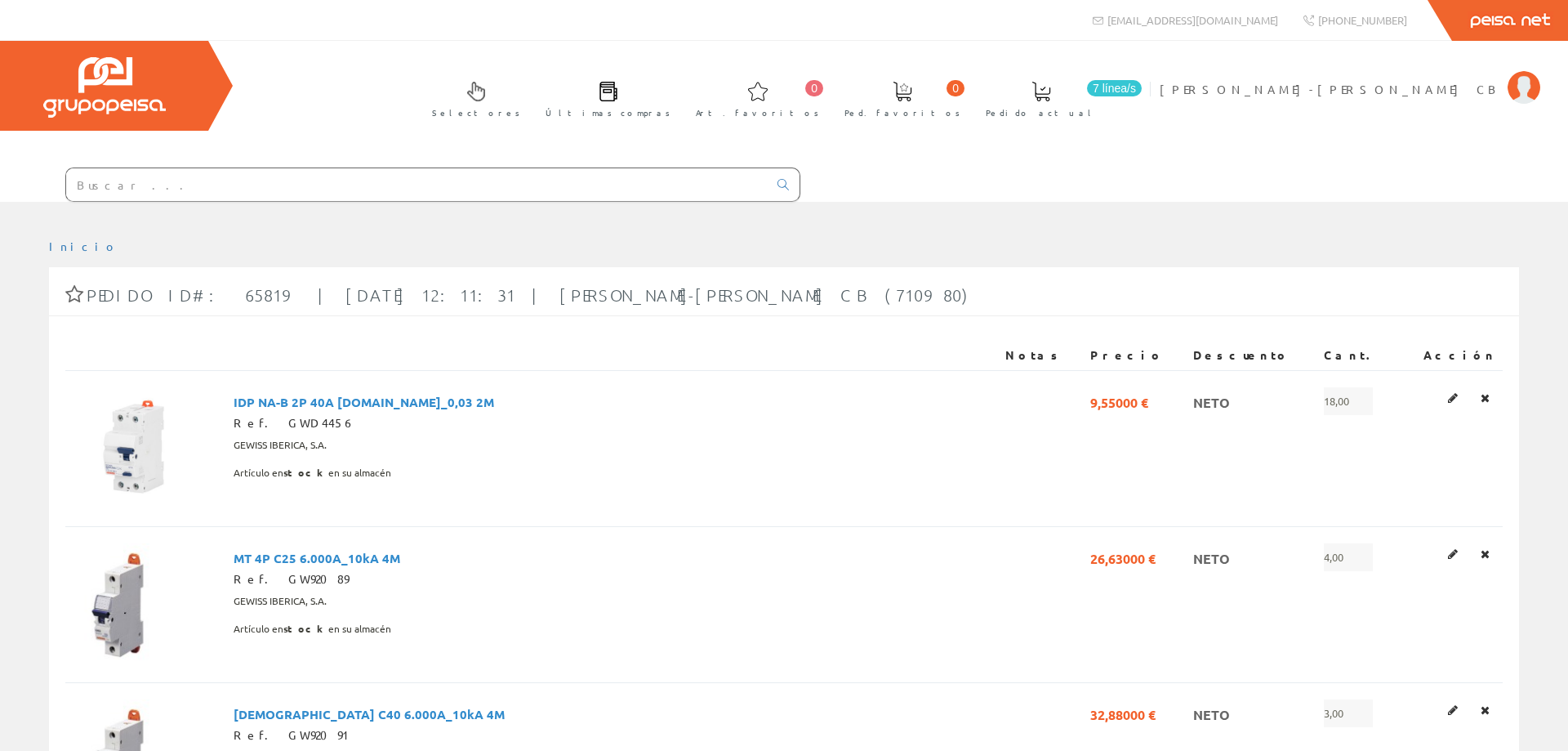
click at [207, 186] on input "text" at bounding box center [416, 185] width 701 height 33
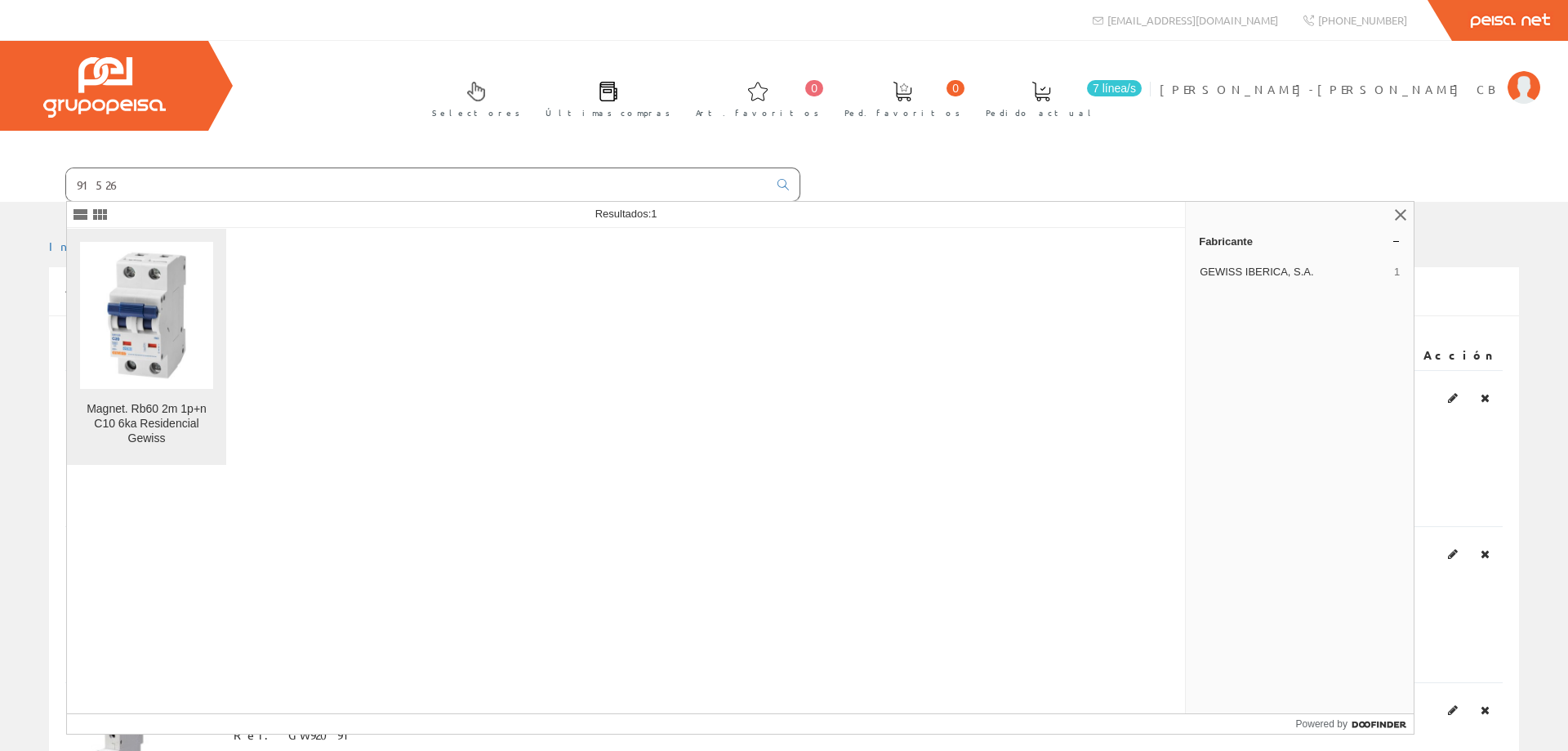
type input "91526"
click at [133, 331] on img at bounding box center [147, 315] width 133 height 134
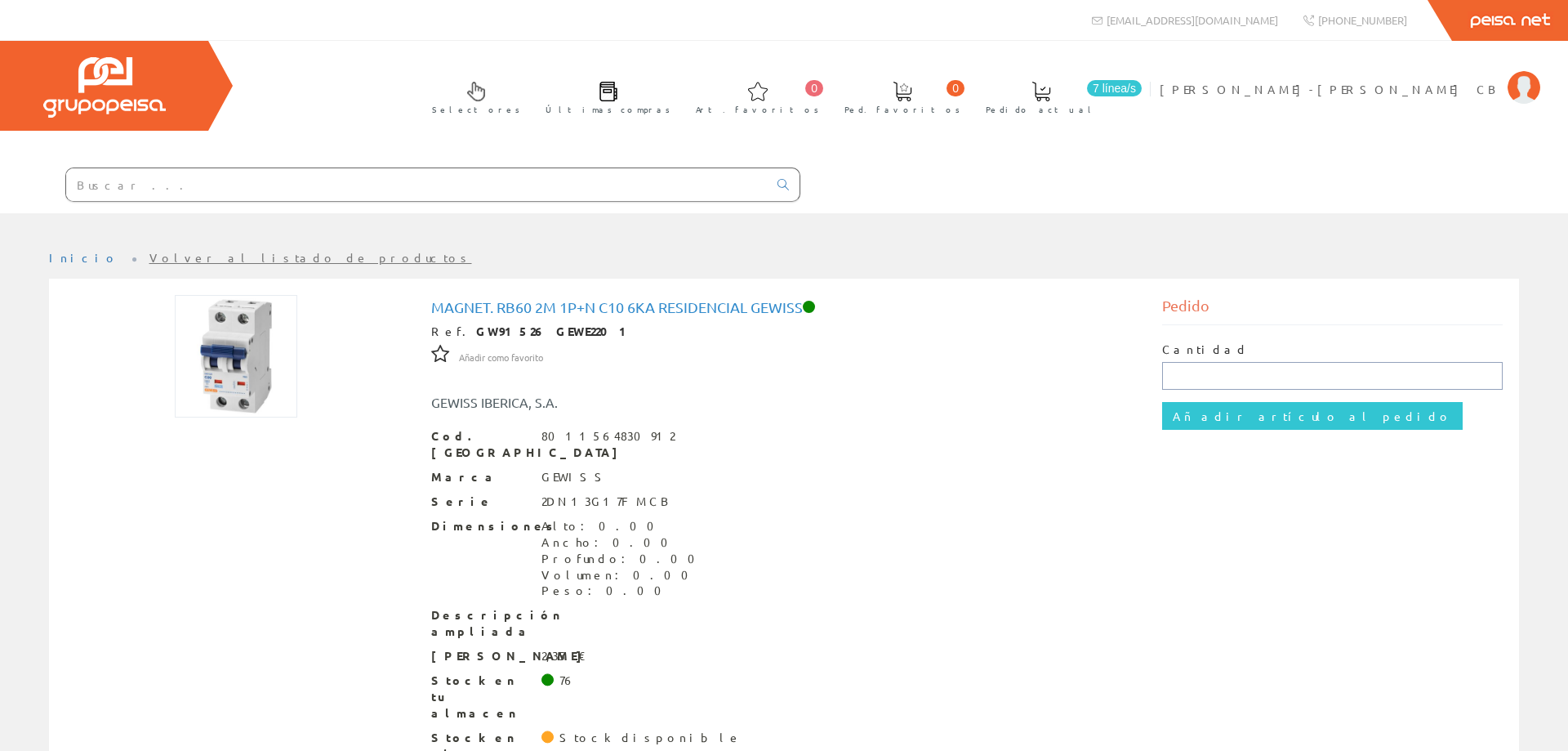
click at [1198, 384] on input "text" at bounding box center [1332, 376] width 341 height 28
type input "18"
click at [1245, 416] on input "Añadir artículo al pedido" at bounding box center [1312, 415] width 301 height 28
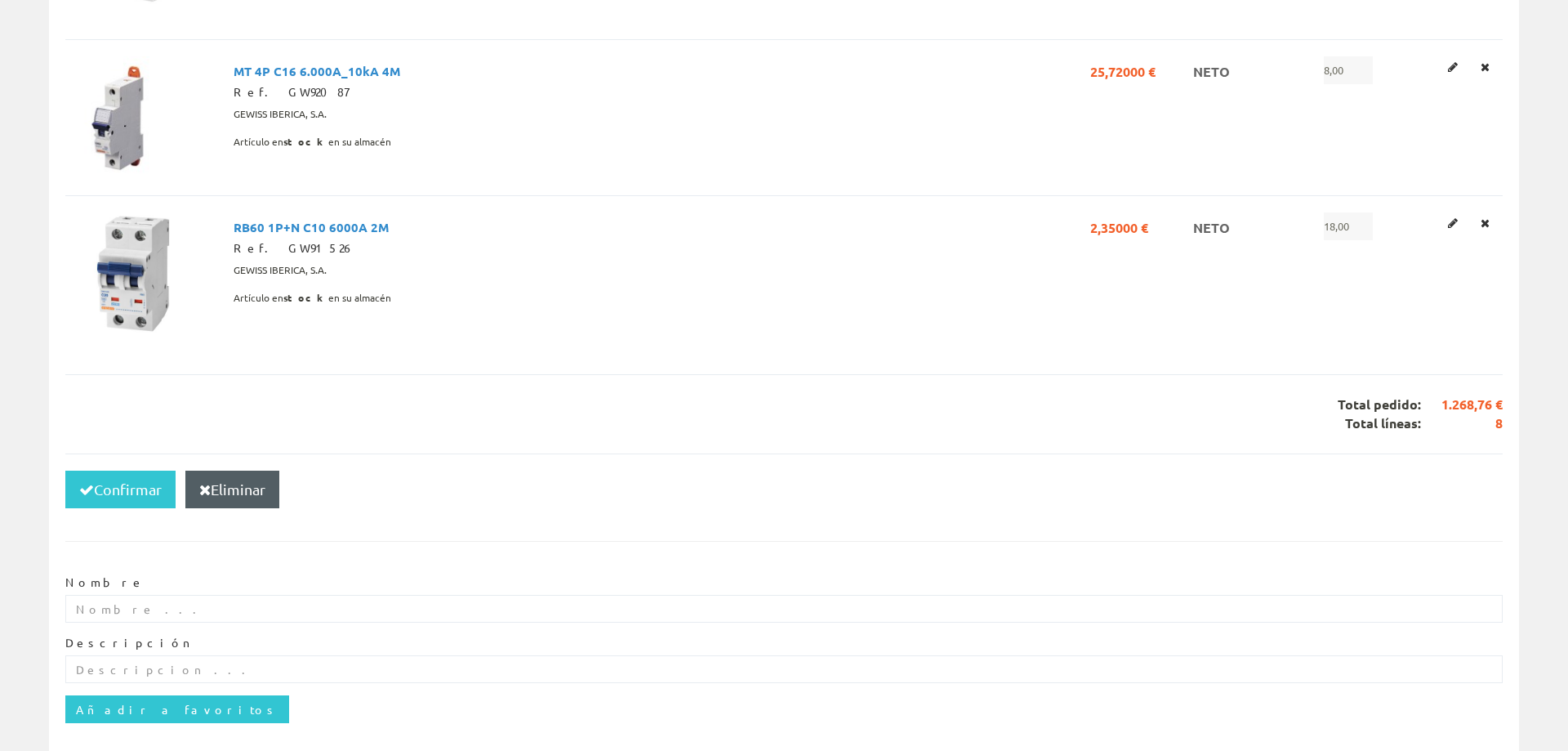
scroll to position [1348, 0]
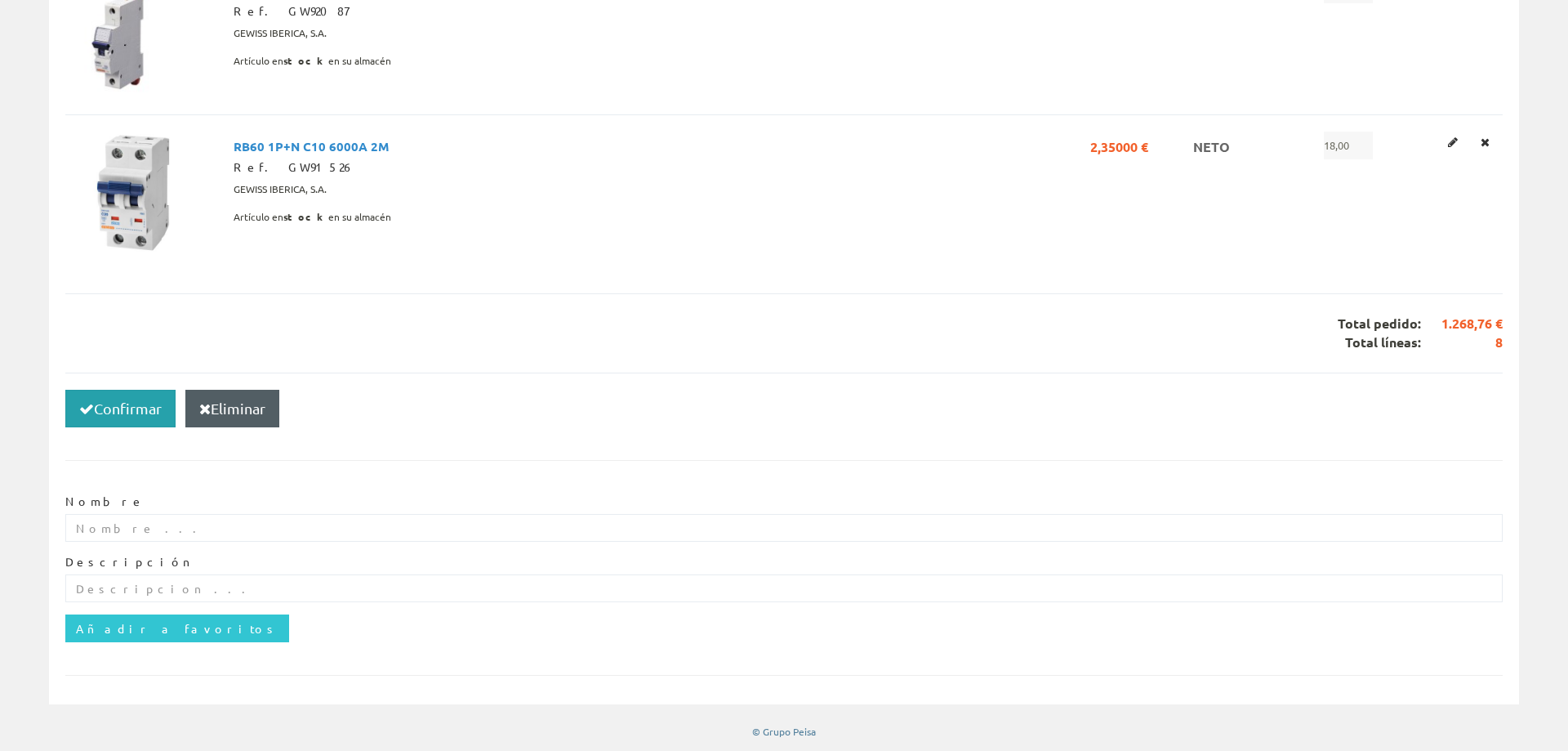
click at [144, 403] on button "Confirmar" at bounding box center [121, 408] width 110 height 38
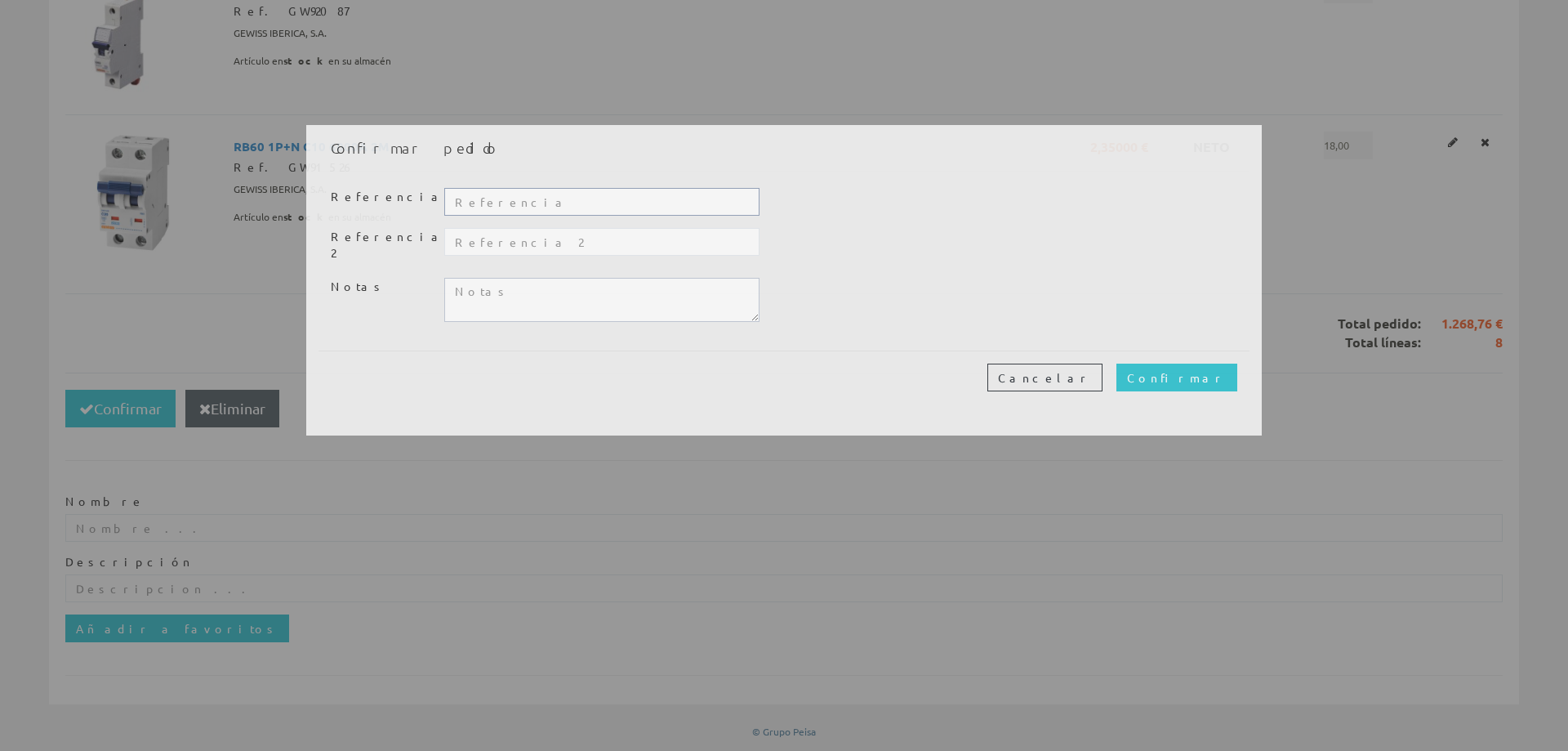
click at [508, 205] on input "text" at bounding box center [602, 201] width 315 height 28
type input "NAVE F. NUEVA"
click at [1205, 374] on input "Confirmar" at bounding box center [1176, 377] width 121 height 28
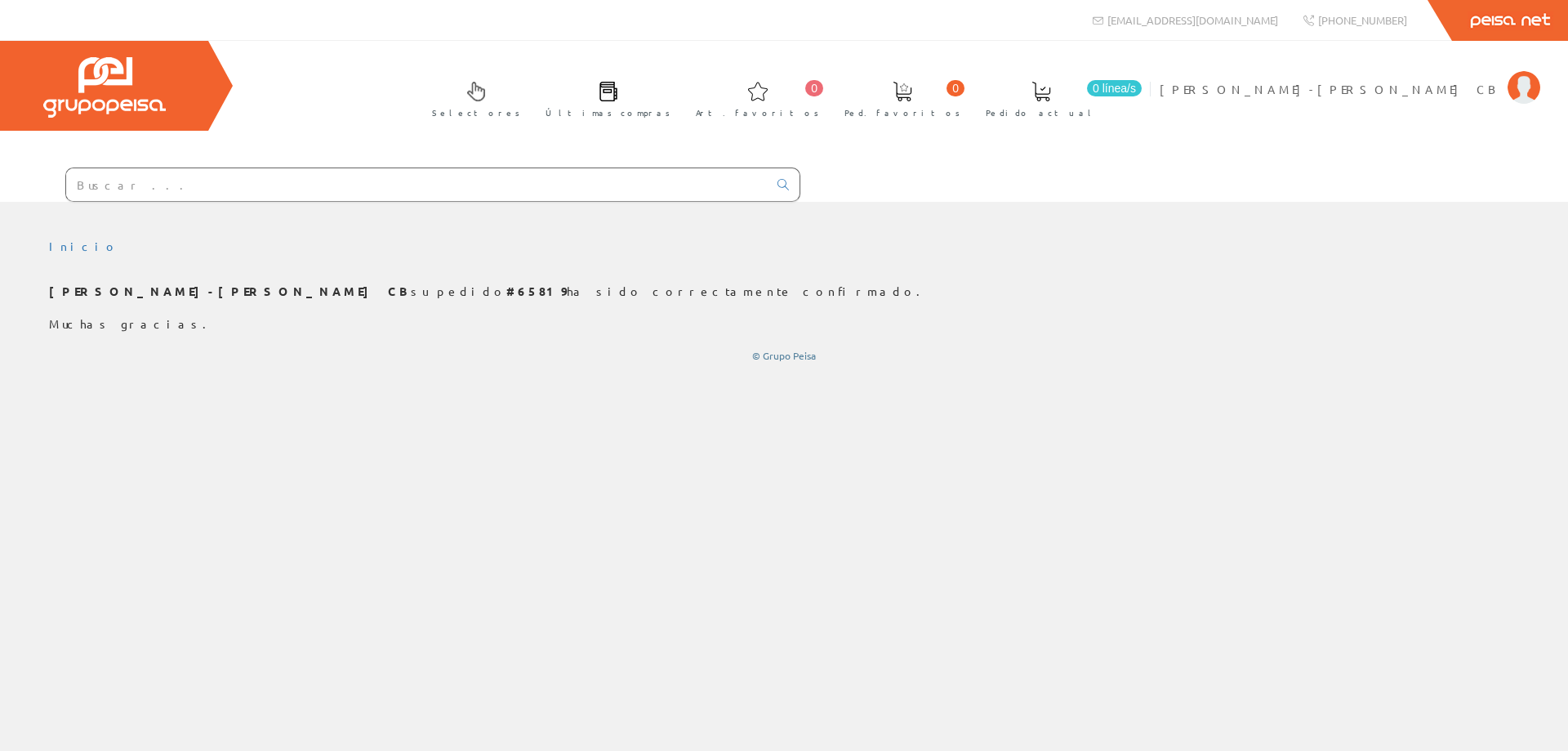
click at [125, 196] on input "text" at bounding box center [416, 185] width 701 height 33
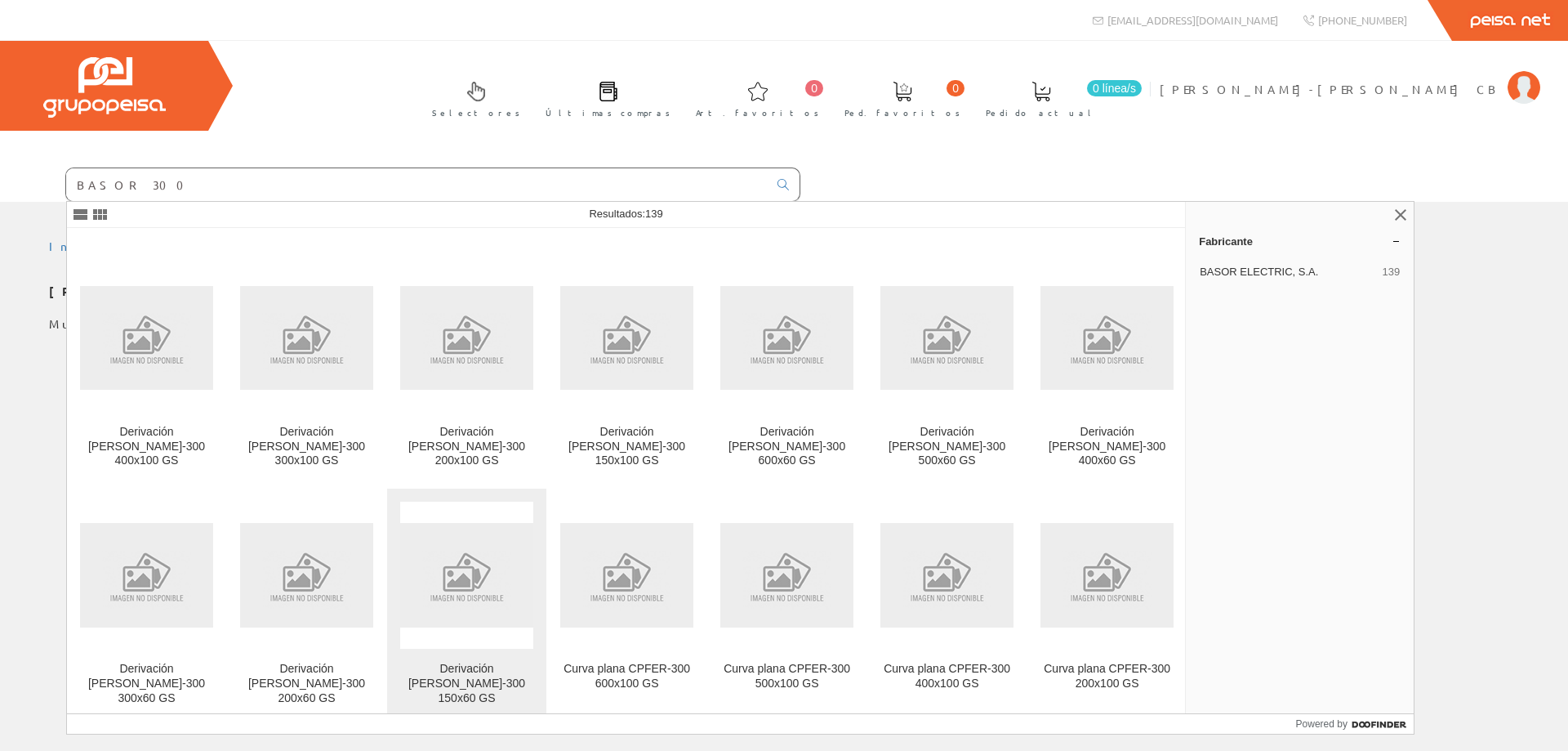
scroll to position [3138, 0]
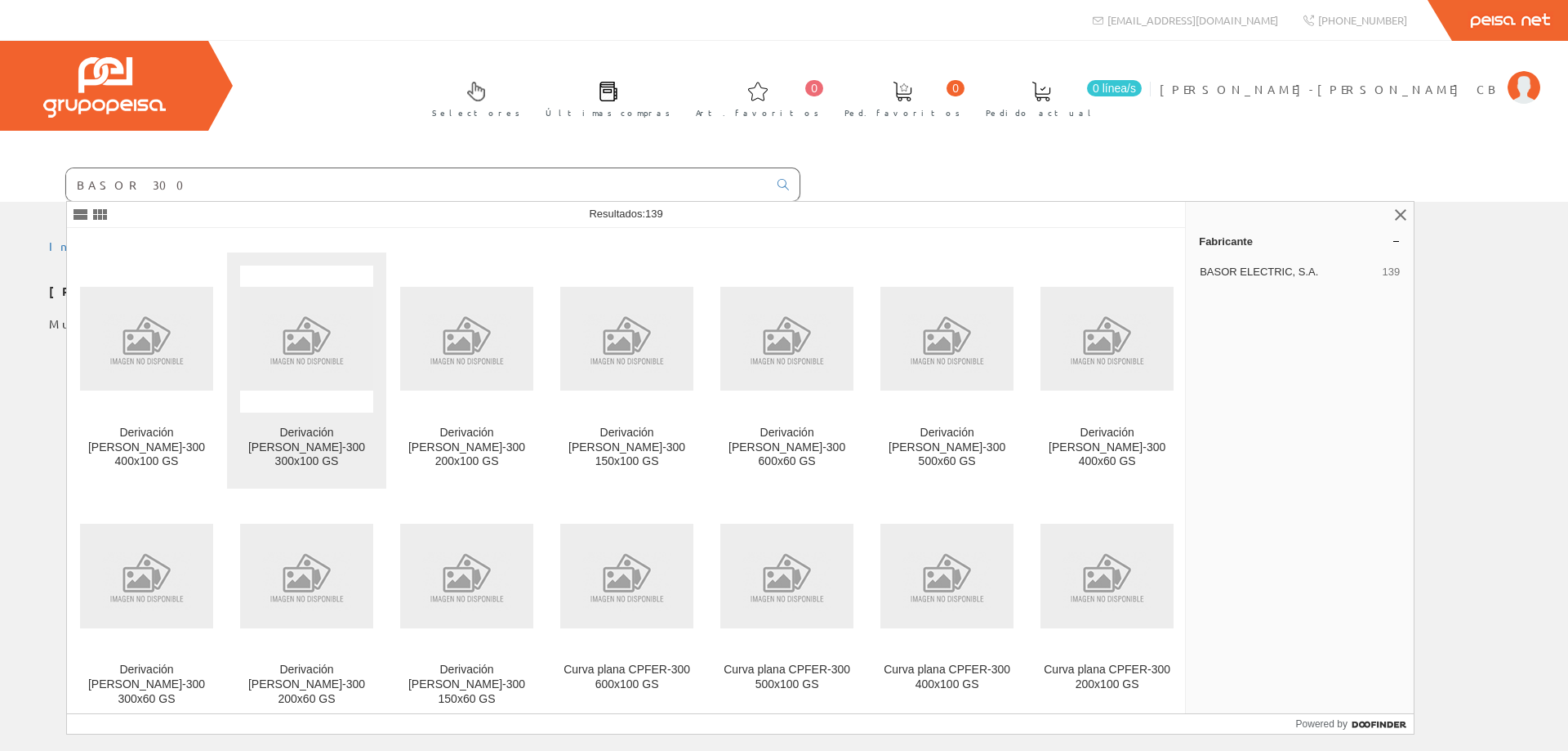
type input "BASOR 300"
click at [302, 339] on img at bounding box center [307, 338] width 133 height 104
